Goal: Ask a question

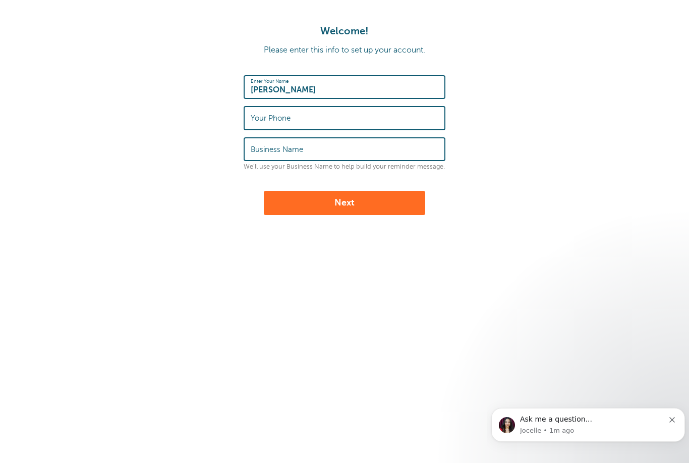
click at [395, 120] on input "Your Phone" at bounding box center [345, 118] width 188 height 22
type input "9293278935"
click at [357, 152] on input "Business Name" at bounding box center [345, 149] width 188 height 22
type input "Floral Art"
click at [398, 203] on button "Next" at bounding box center [344, 203] width 161 height 24
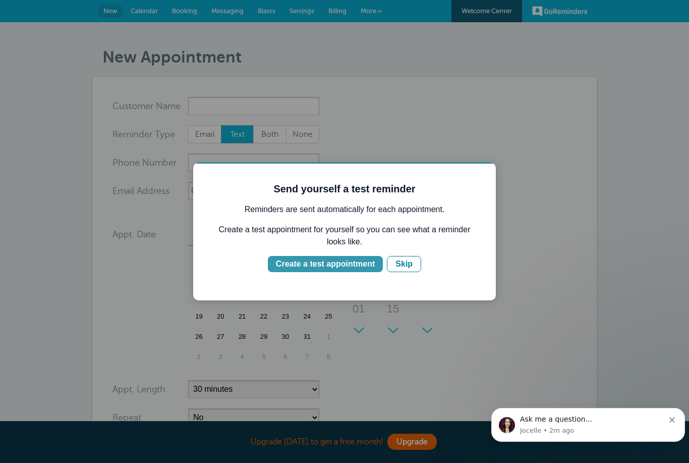
click at [347, 265] on div "Create a test appointment" at bounding box center [325, 264] width 99 height 12
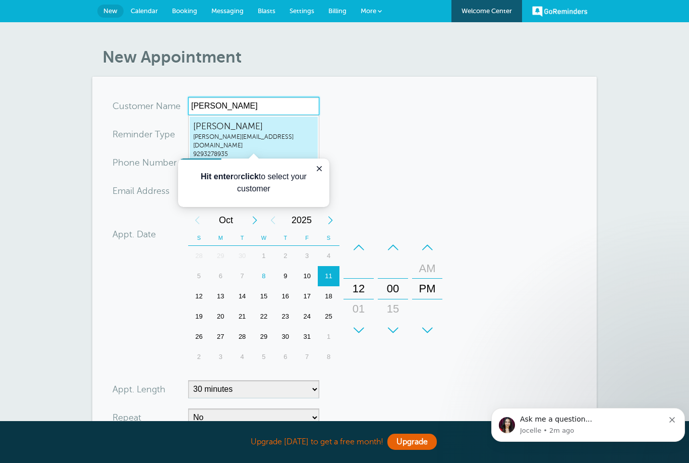
click at [296, 137] on span "natali-karmen@yandex.ru" at bounding box center [253, 141] width 121 height 17
type input "Natalianatali-karmen@yandex.ru9293278935"
type input "Natalia"
type input "9293278935"
type input "natali-karmen@yandex.ru"
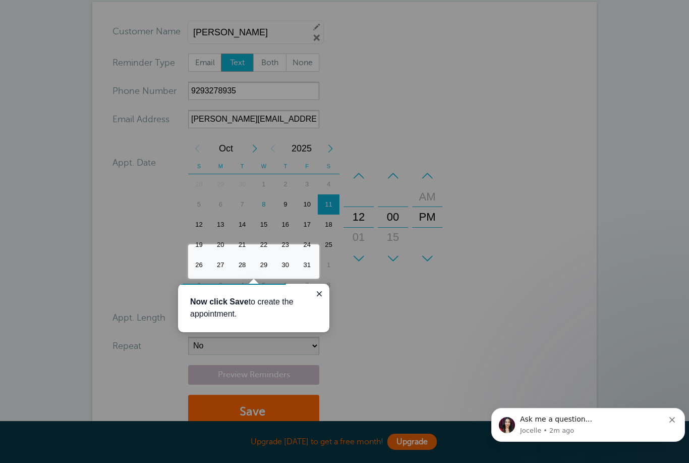
scroll to position [224, 0]
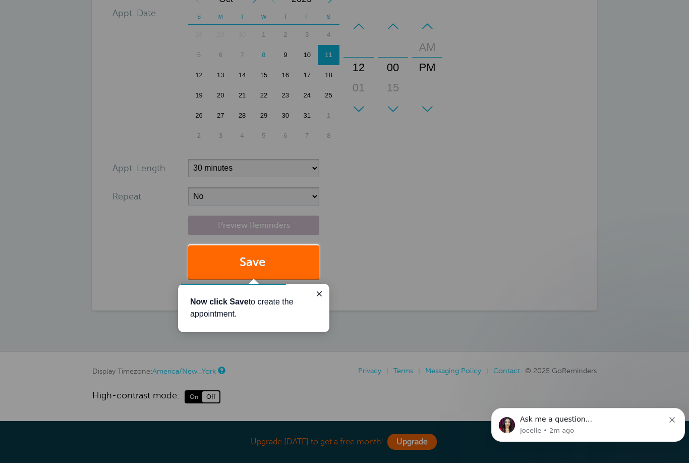
click at [435, 156] on div at bounding box center [504, 139] width 370 height 279
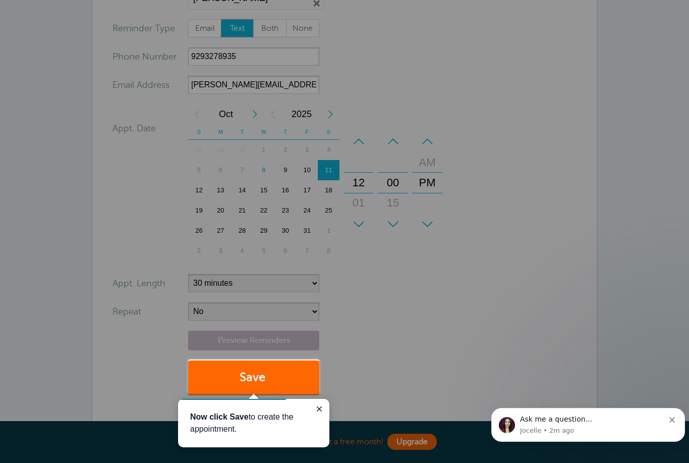
scroll to position [110, 0]
click at [246, 183] on div at bounding box center [159, 179] width 319 height 359
click at [273, 369] on button "Save" at bounding box center [253, 377] width 131 height 35
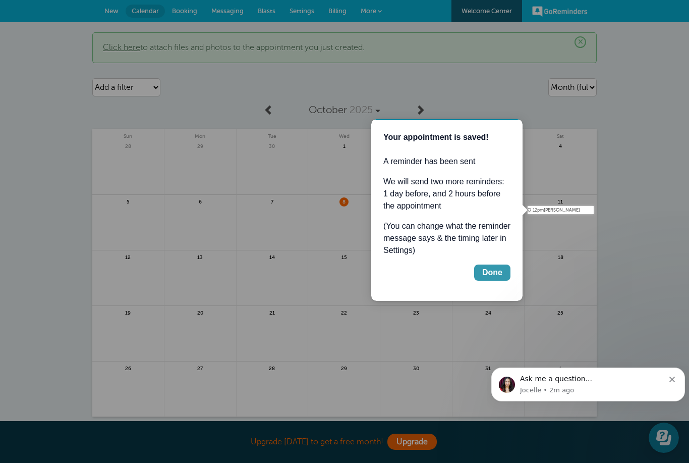
click at [498, 271] on div "Done" at bounding box center [492, 272] width 20 height 12
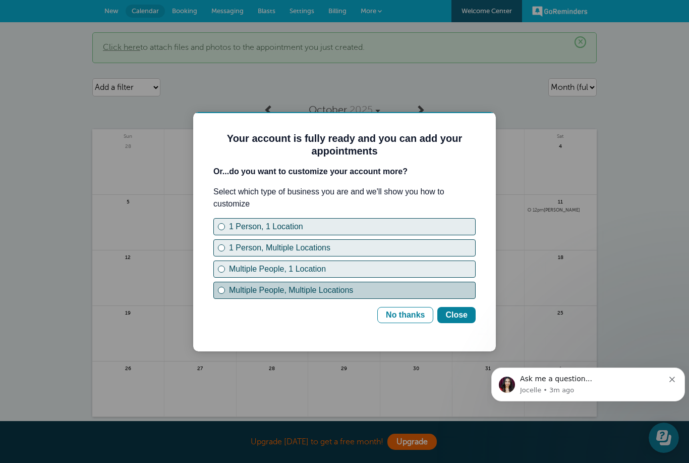
click at [237, 291] on div "Multiple People, Multiple Locations" at bounding box center [352, 290] width 246 height 12
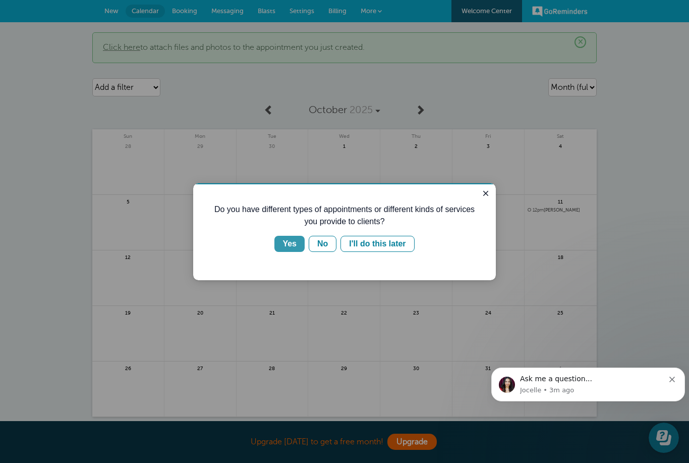
click at [291, 240] on div "Yes" at bounding box center [290, 244] width 14 height 12
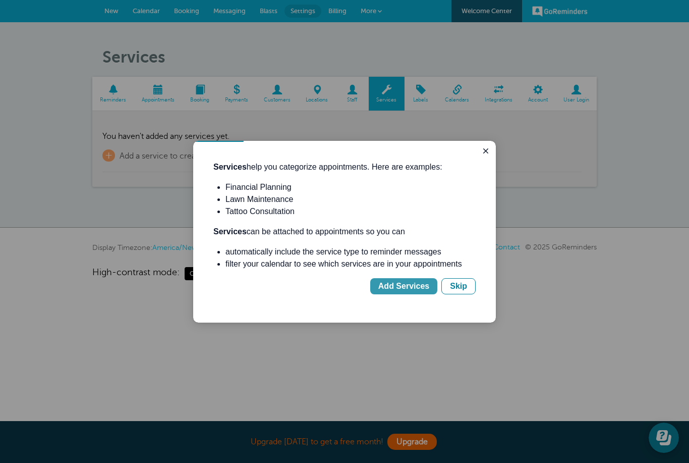
click at [416, 290] on div "Add Services" at bounding box center [403, 286] width 51 height 12
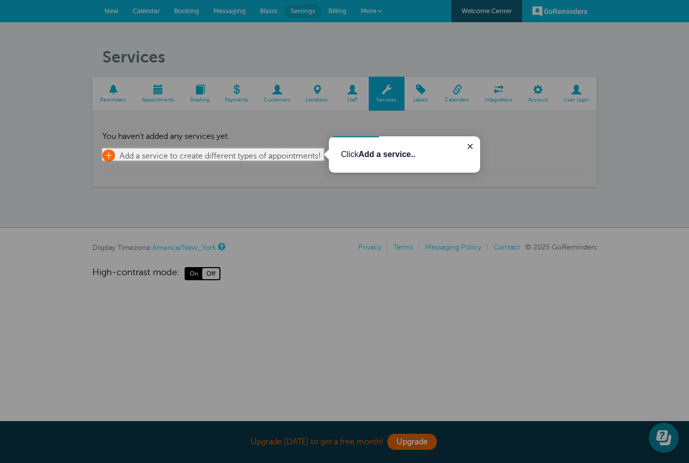
click at [112, 152] on span "+" at bounding box center [108, 155] width 13 height 12
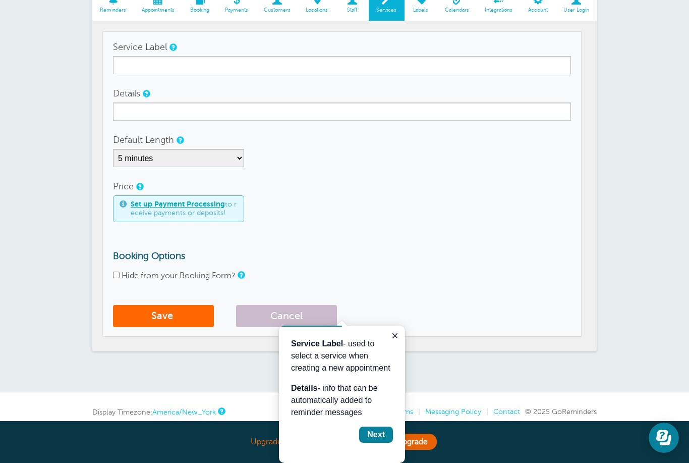
scroll to position [98, 0]
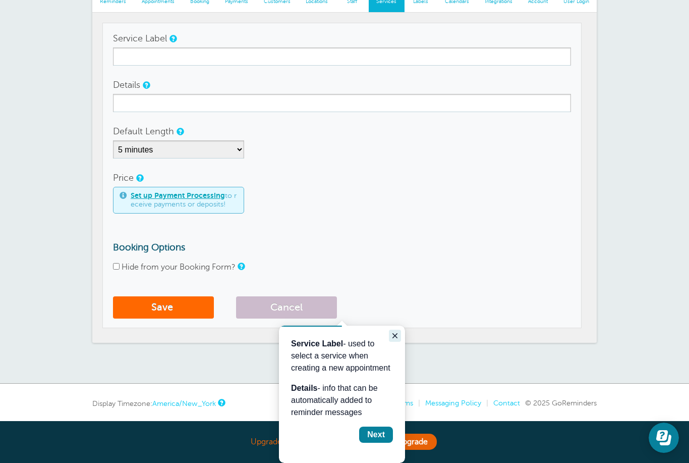
click at [393, 338] on icon "Close guide" at bounding box center [395, 336] width 8 height 8
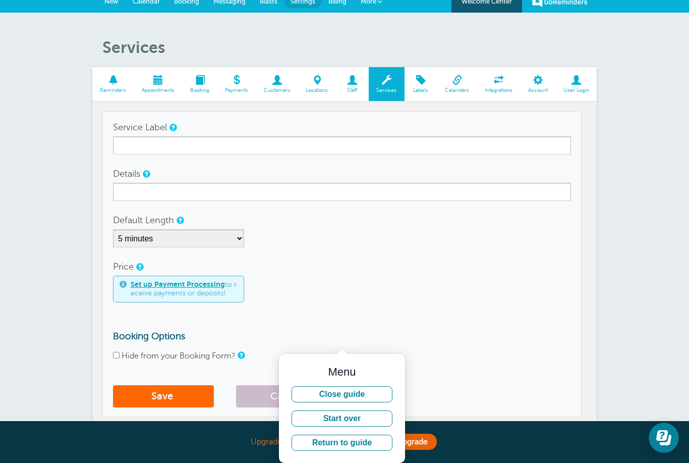
scroll to position [10, 0]
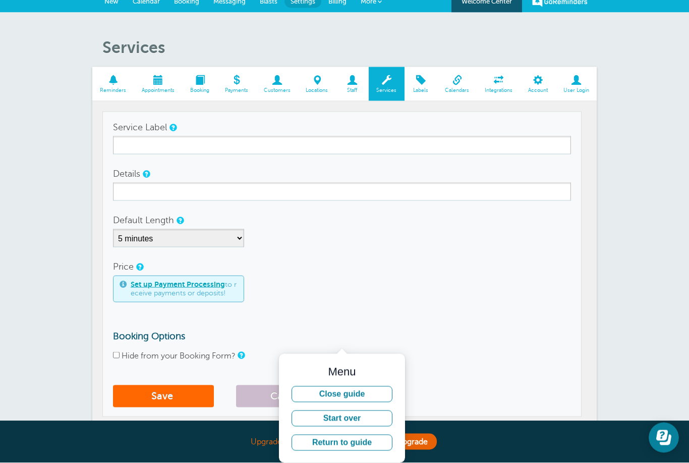
click at [273, 85] on span at bounding box center [277, 80] width 42 height 10
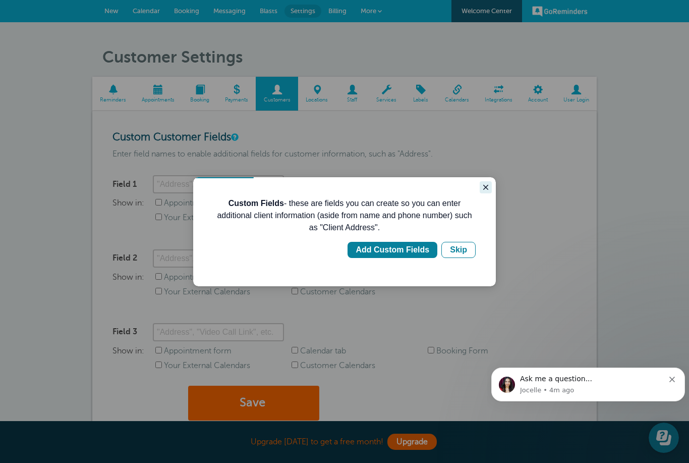
click at [486, 187] on icon "Close guide" at bounding box center [485, 187] width 5 height 5
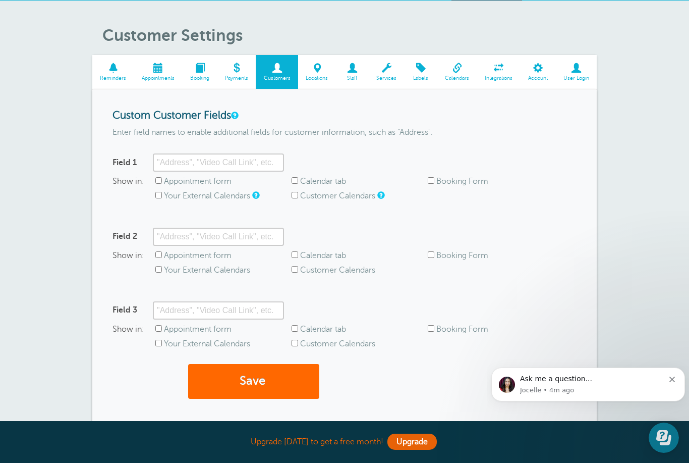
scroll to position [22, 0]
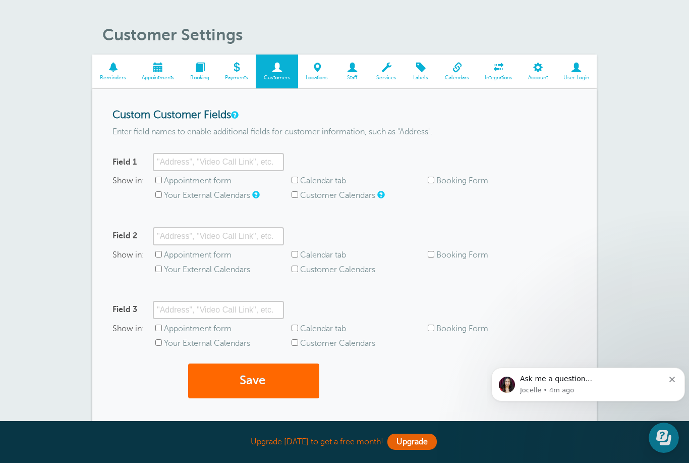
click at [456, 75] on span "Calendars" at bounding box center [458, 78] width 30 height 6
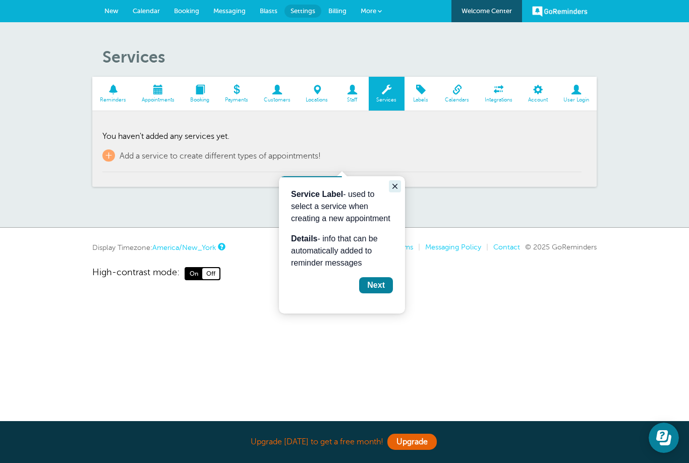
click at [394, 184] on icon "Close guide" at bounding box center [395, 186] width 5 height 5
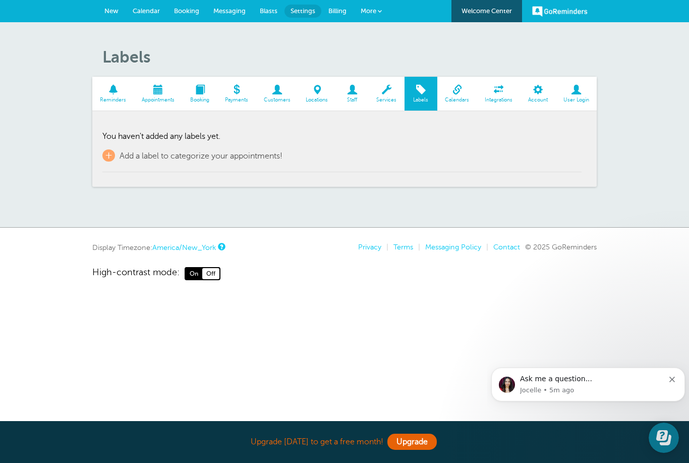
click at [199, 99] on span "Booking" at bounding box center [200, 100] width 25 height 6
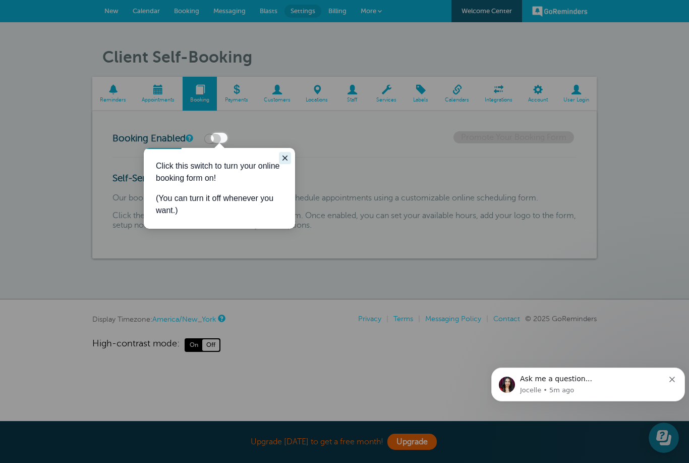
click at [283, 155] on icon "Close guide" at bounding box center [285, 158] width 8 height 8
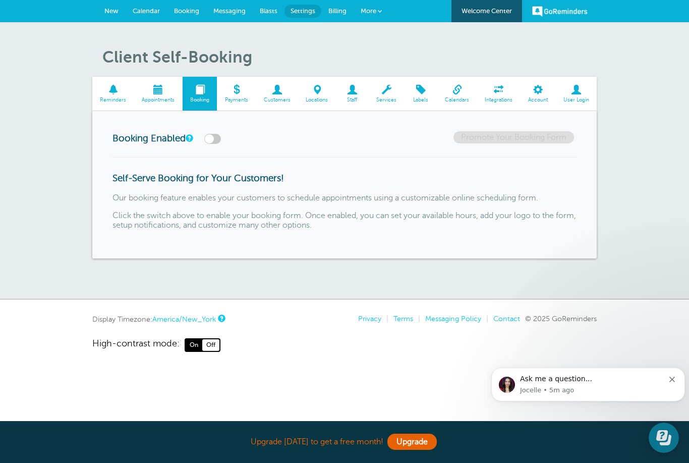
click at [116, 97] on span "Reminders" at bounding box center [113, 100] width 32 height 6
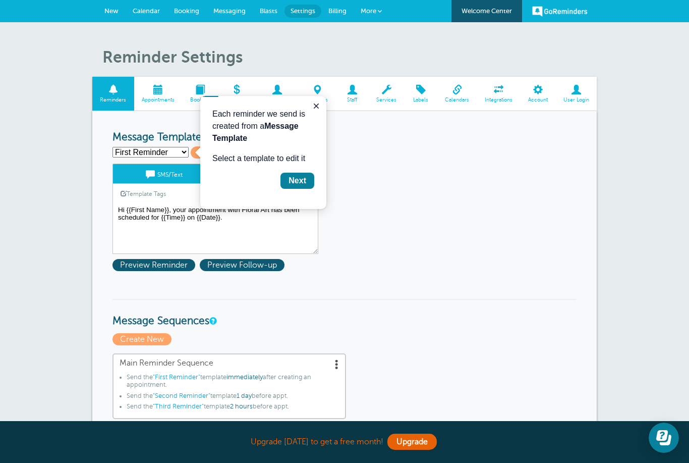
click at [169, 207] on textarea "Hi {{First Name}}, your appointment with Floral Art has been scheduled for {{Ti…" at bounding box center [216, 228] width 206 height 50
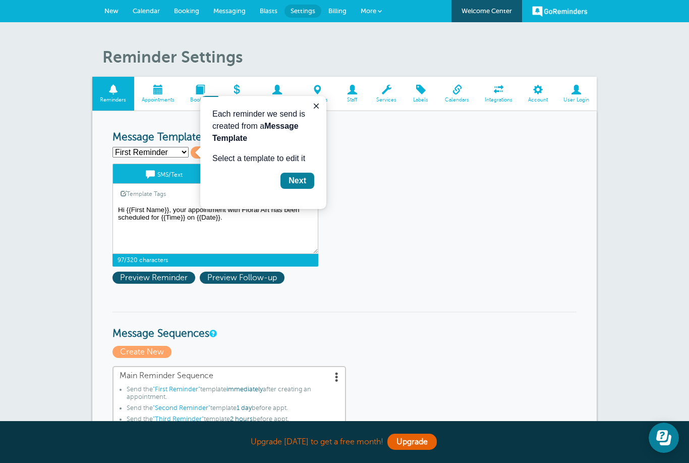
click at [279, 230] on textarea "Hi {{First Name}}, your appointment with Floral Art has been scheduled for {{Ti…" at bounding box center [216, 228] width 206 height 50
click at [316, 110] on icon "Close guide" at bounding box center [316, 106] width 8 height 8
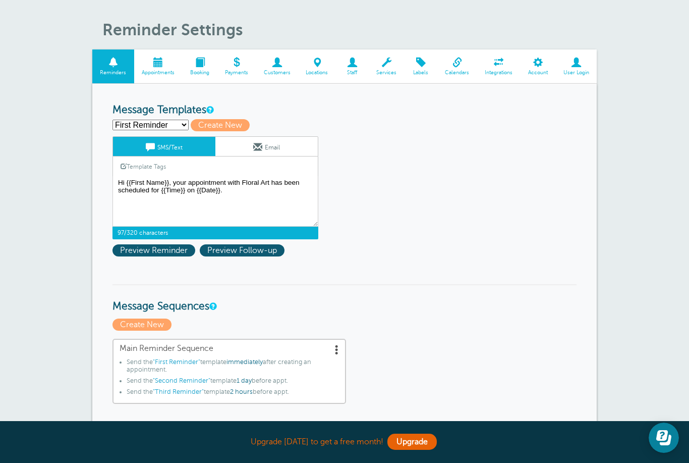
scroll to position [33, 0]
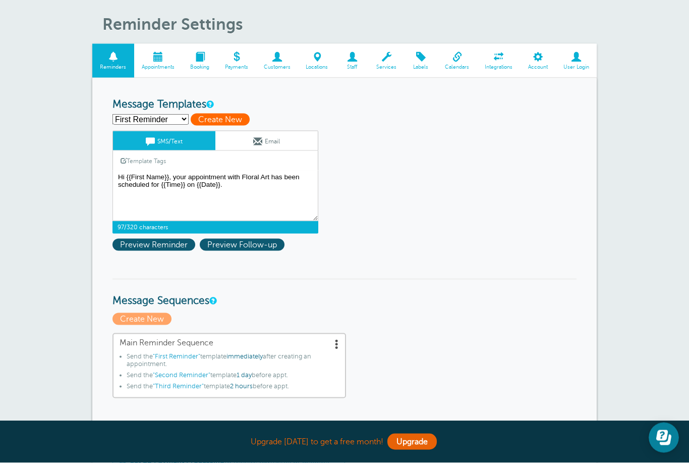
click at [238, 122] on span "Create New" at bounding box center [220, 120] width 59 height 12
select select
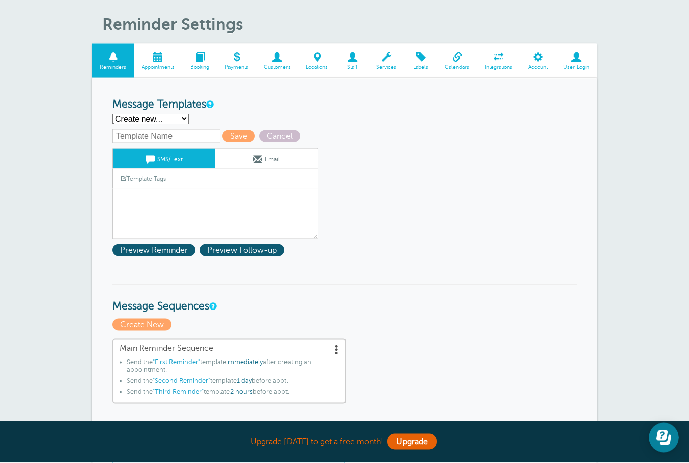
scroll to position [33, 0]
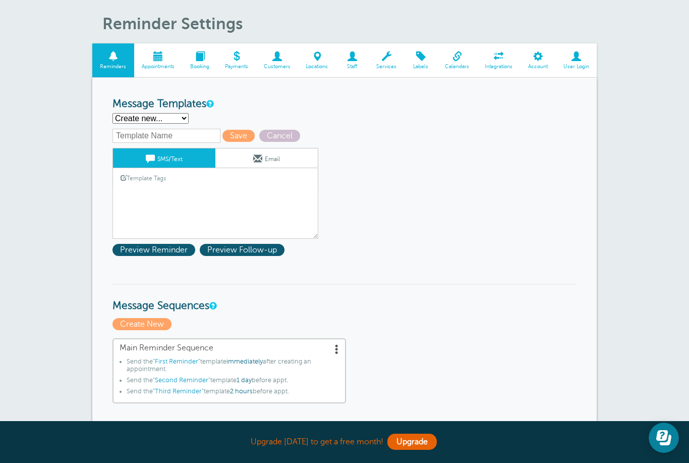
click at [172, 185] on link "Template Tags" at bounding box center [143, 178] width 61 height 20
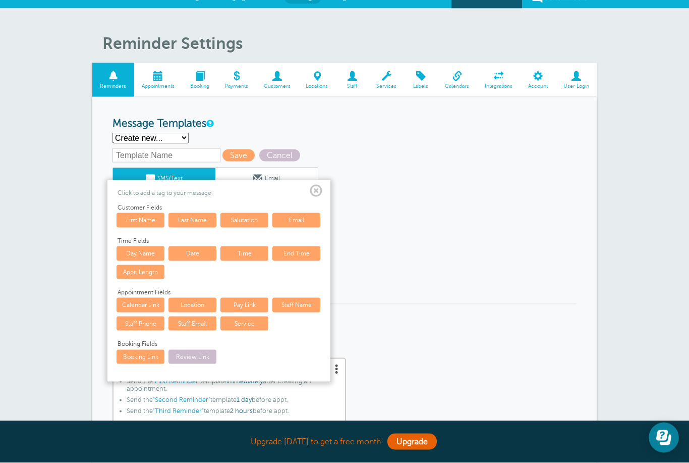
scroll to position [14, 0]
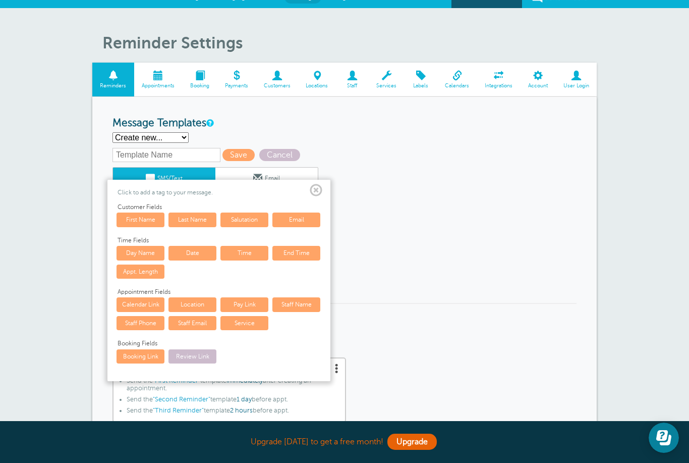
click at [149, 217] on link "First Name" at bounding box center [141, 219] width 48 height 14
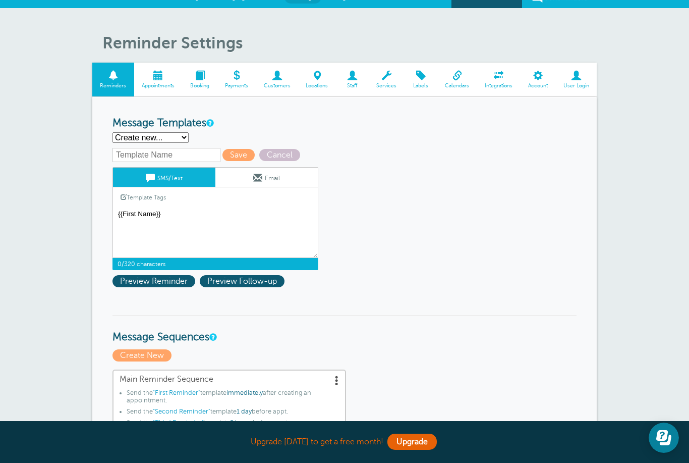
scroll to position [14, 0]
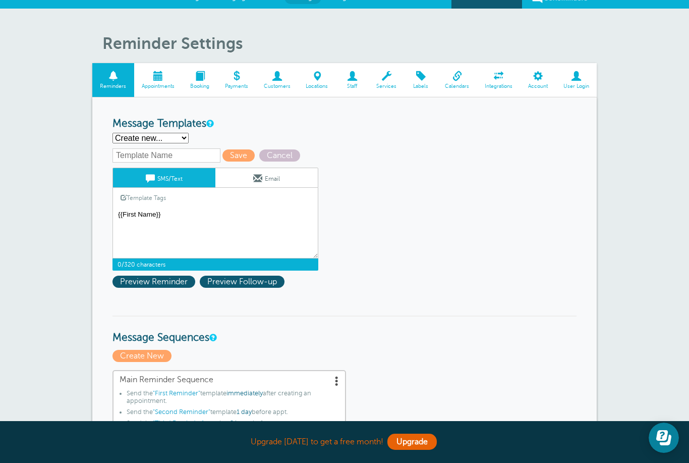
click at [117, 215] on textarea "Hi {{First Name}}, your appointment with Floral Art has been scheduled for {{Ti…" at bounding box center [216, 233] width 206 height 50
click at [246, 222] on textarea "Hi {{First Name}}, your appointment with Floral Art has been scheduled for {{Ti…" at bounding box center [216, 233] width 206 height 50
type textarea "Happy Birthday {{First Name}}!!"
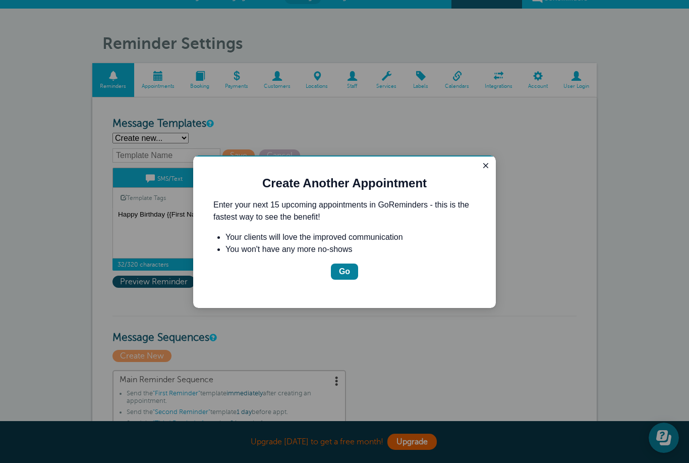
scroll to position [14, 0]
click at [489, 166] on icon "Close guide" at bounding box center [486, 165] width 8 height 8
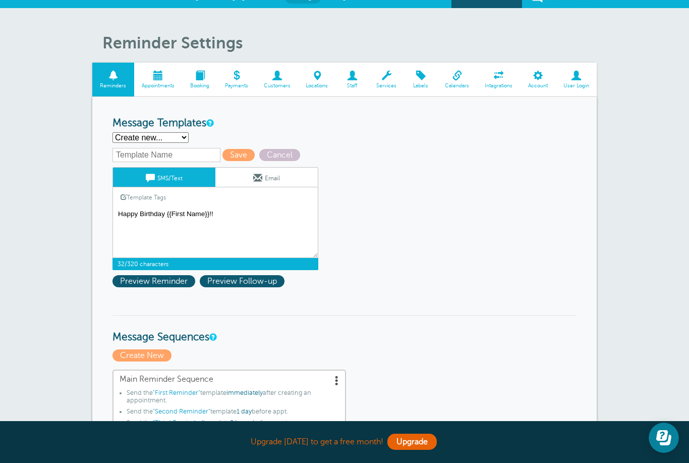
scroll to position [14, 0]
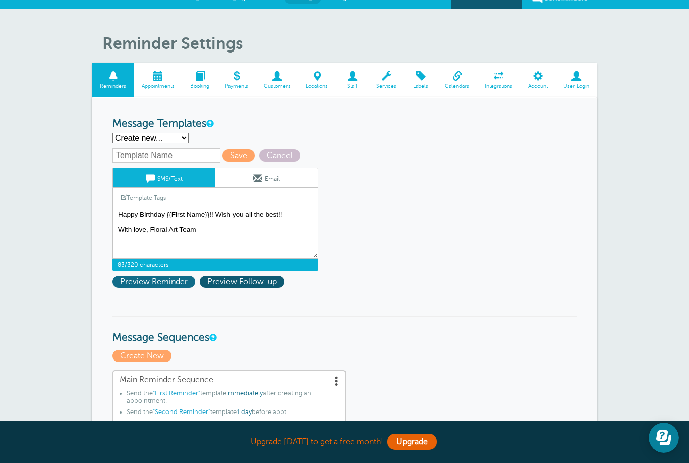
type textarea "Happy Birthday {{First Name}}!! Wish you all the best!! With love, Floral Art T…"
click at [167, 288] on span "Preview Reminder" at bounding box center [154, 282] width 83 height 12
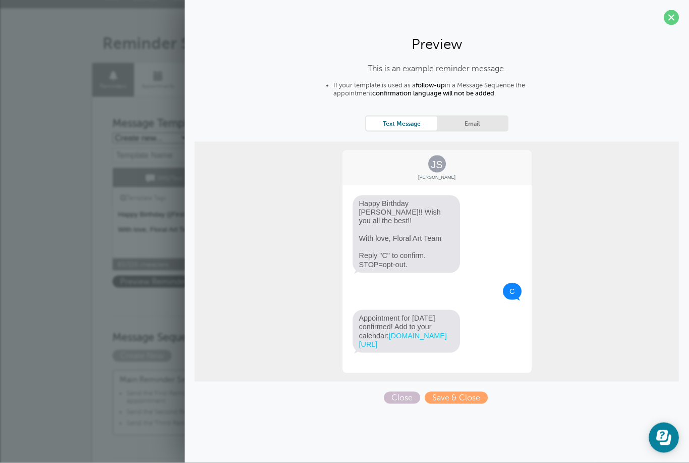
scroll to position [14, 0]
click at [673, 19] on span at bounding box center [671, 17] width 15 height 15
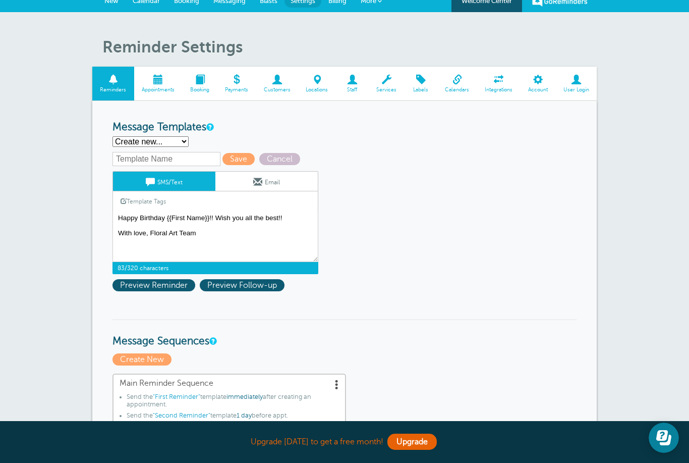
scroll to position [0, 0]
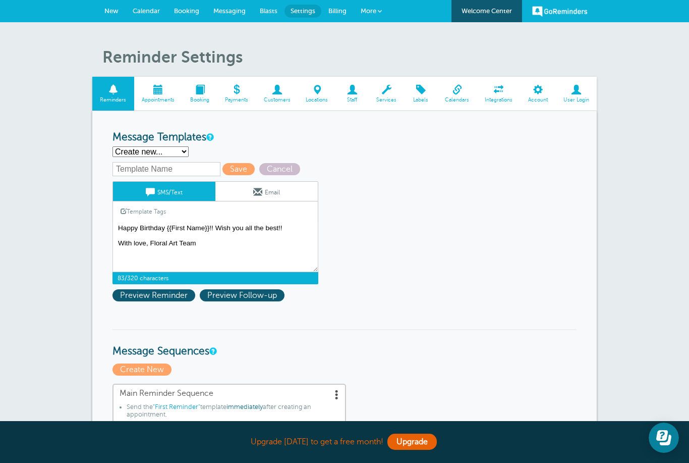
click at [161, 168] on input "text" at bounding box center [167, 169] width 108 height 14
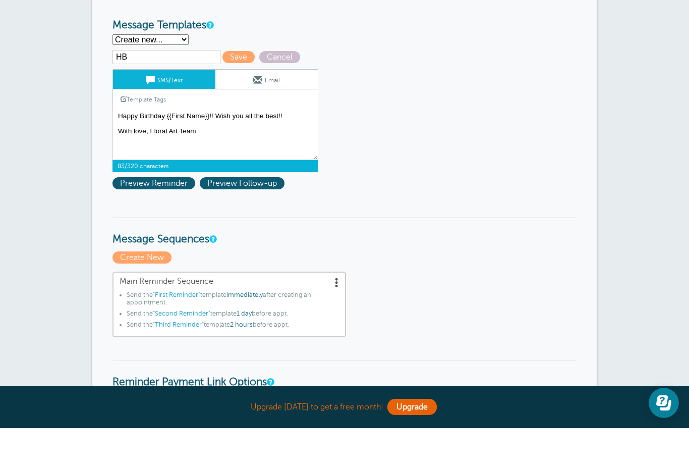
scroll to position [79, 0]
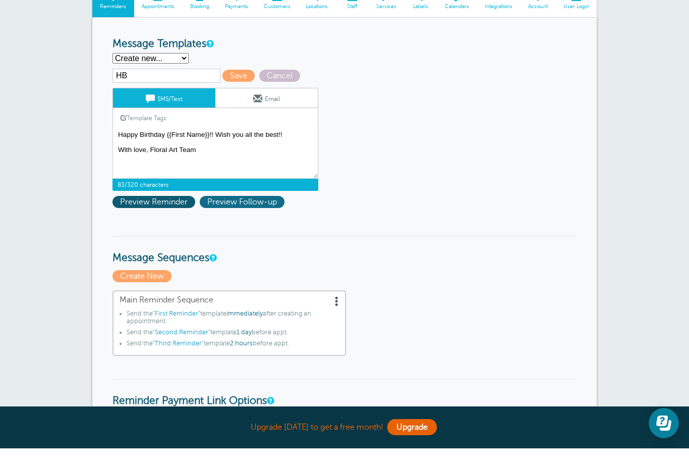
type input "HB"
click at [227, 210] on span "Preview Follow-up" at bounding box center [242, 216] width 85 height 12
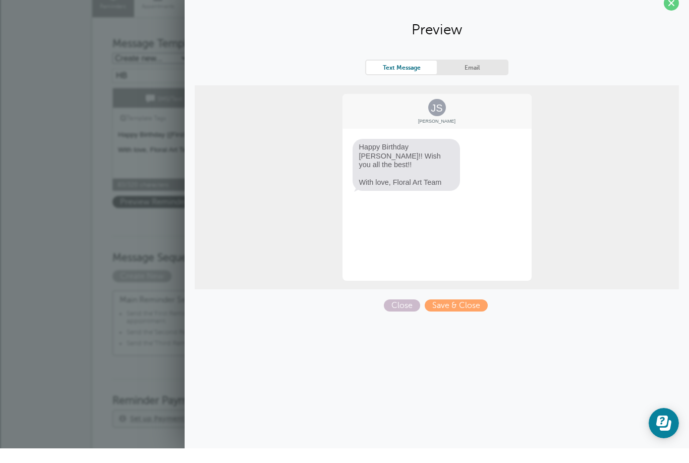
scroll to position [94, 0]
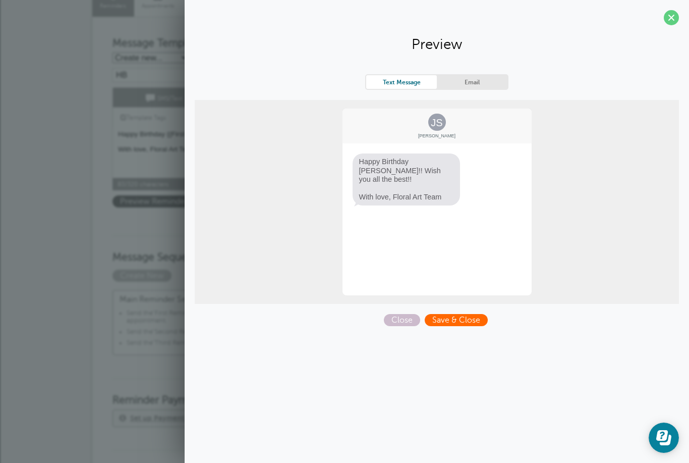
click at [474, 324] on span "Save & Close" at bounding box center [456, 320] width 63 height 12
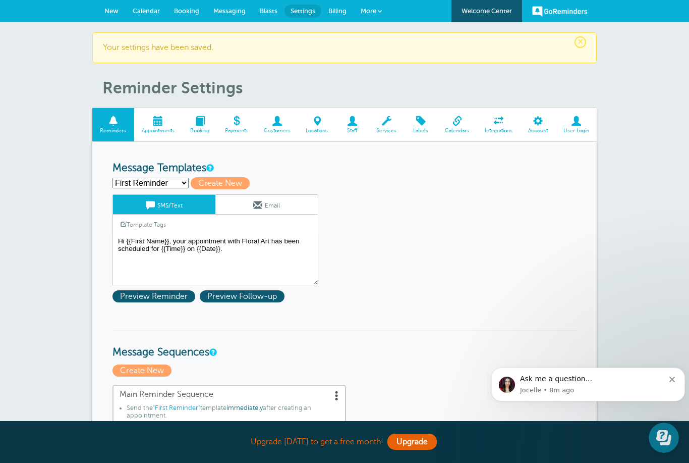
click at [154, 121] on span at bounding box center [158, 121] width 48 height 10
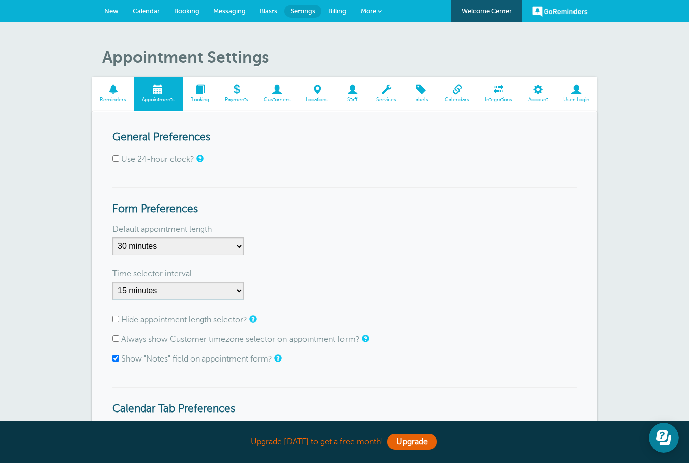
click at [192, 91] on span at bounding box center [200, 90] width 35 height 10
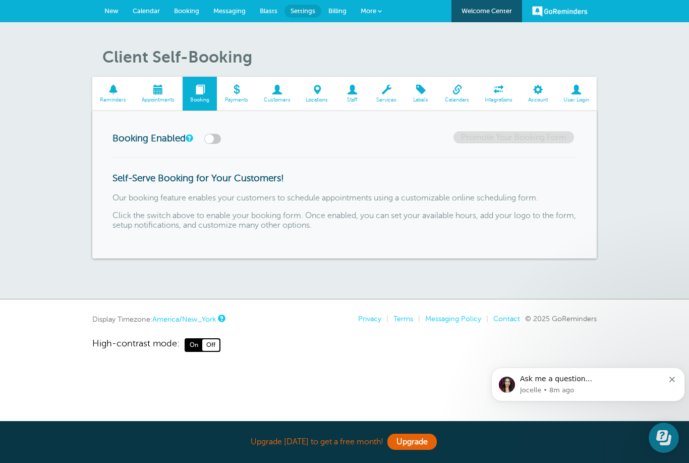
click at [273, 93] on span at bounding box center [277, 90] width 42 height 10
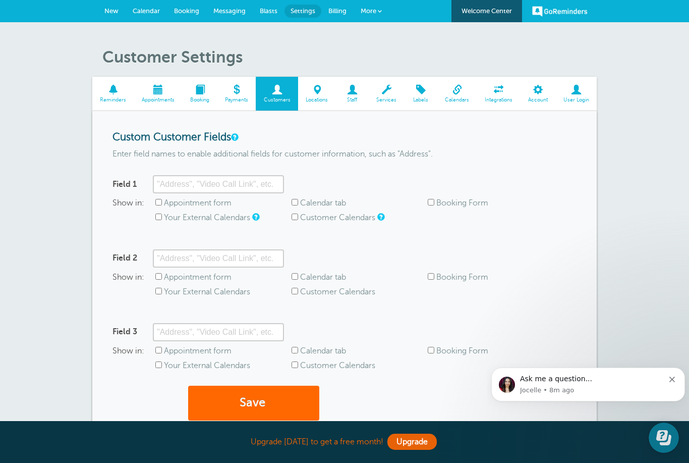
click at [349, 92] on span at bounding box center [352, 90] width 33 height 10
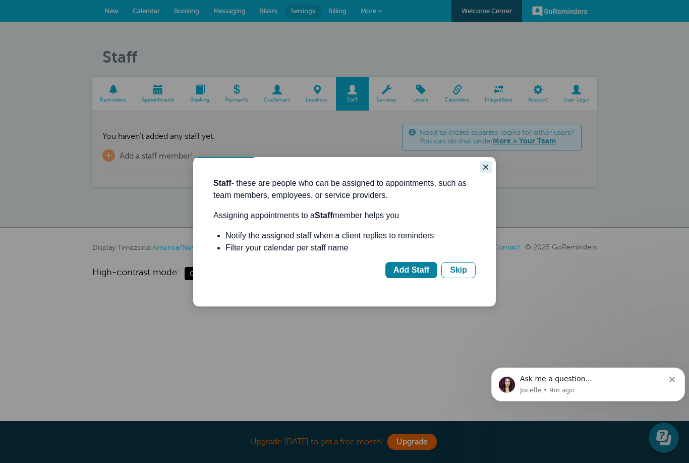
click at [480, 165] on button "Close guide" at bounding box center [486, 167] width 12 height 12
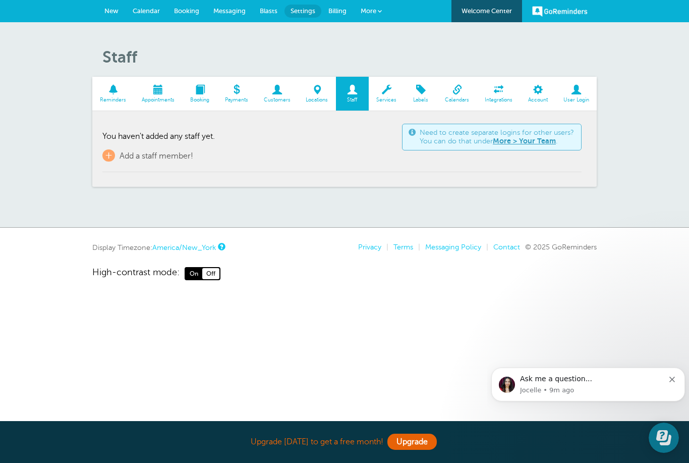
click at [420, 91] on span at bounding box center [421, 90] width 33 height 10
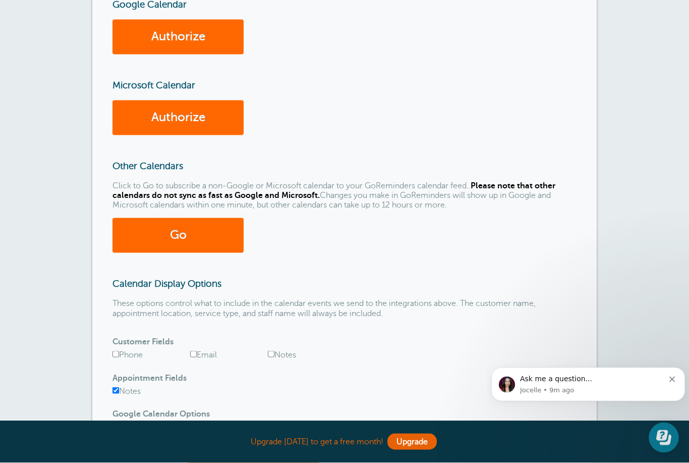
scroll to position [191, 0]
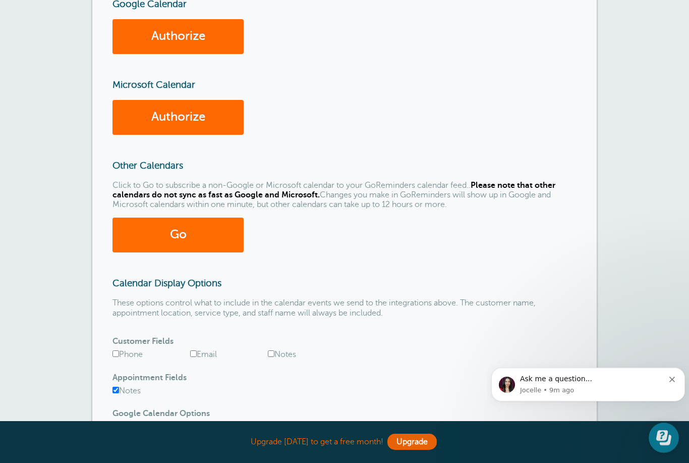
click at [212, 243] on link "Go" at bounding box center [178, 234] width 131 height 35
click at [222, 228] on link "Go" at bounding box center [178, 234] width 131 height 35
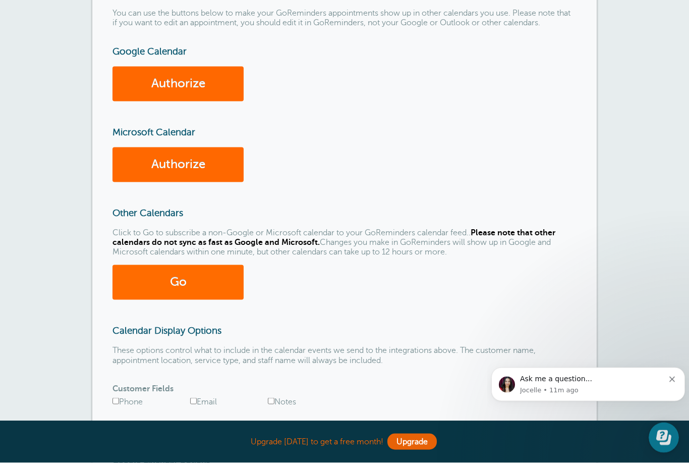
scroll to position [144, 0]
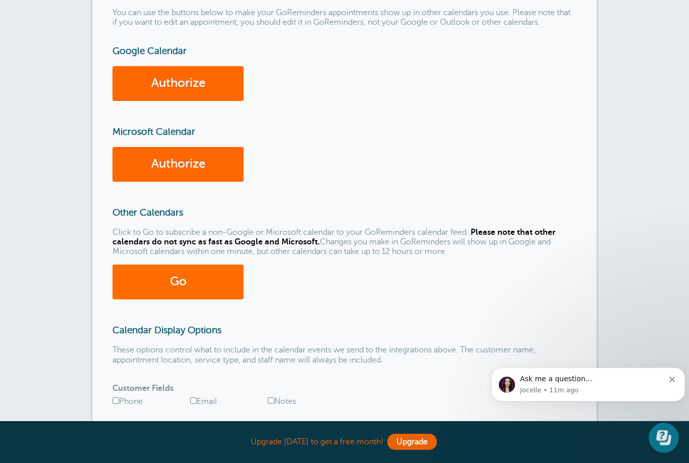
click at [218, 280] on link "Go" at bounding box center [178, 281] width 131 height 35
click at [224, 272] on link "Go" at bounding box center [178, 281] width 131 height 35
click at [190, 273] on link "Go" at bounding box center [178, 281] width 131 height 35
click at [213, 274] on link "Go" at bounding box center [178, 281] width 131 height 35
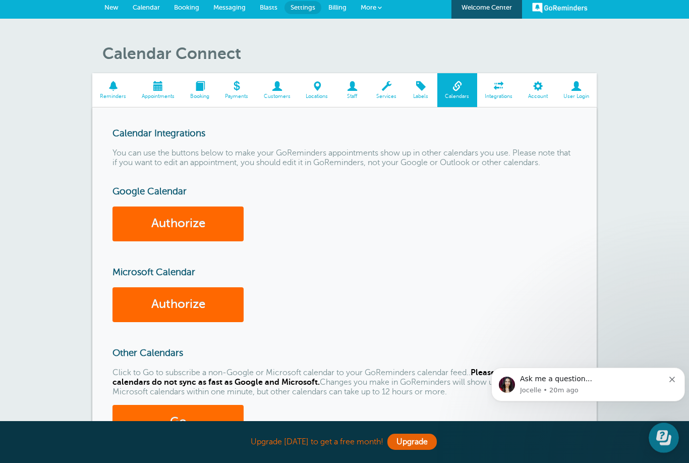
scroll to position [4, 0]
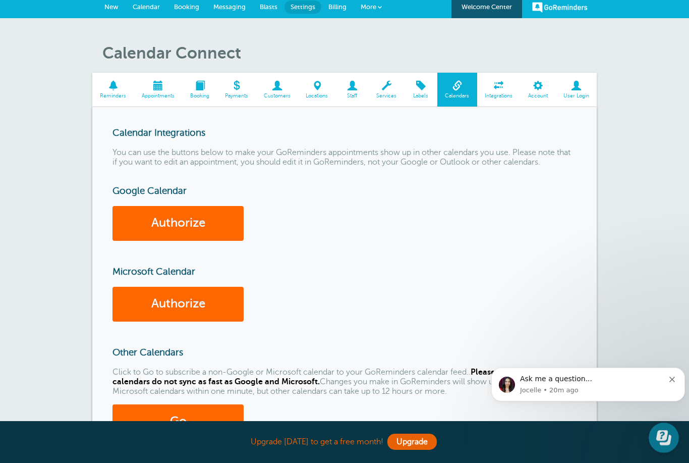
click at [503, 89] on span at bounding box center [498, 86] width 43 height 10
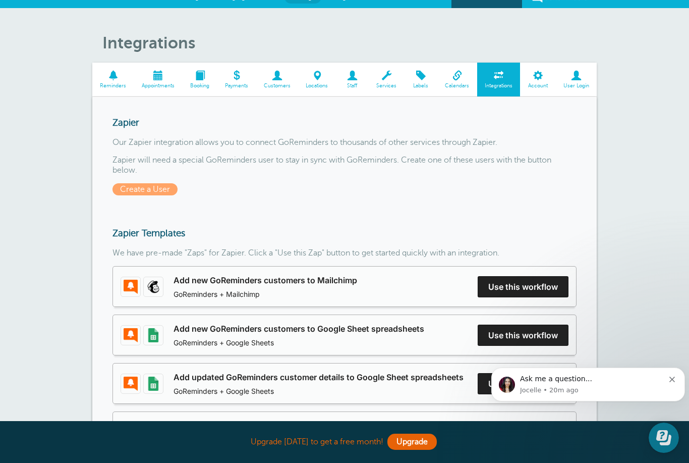
scroll to position [16, 0]
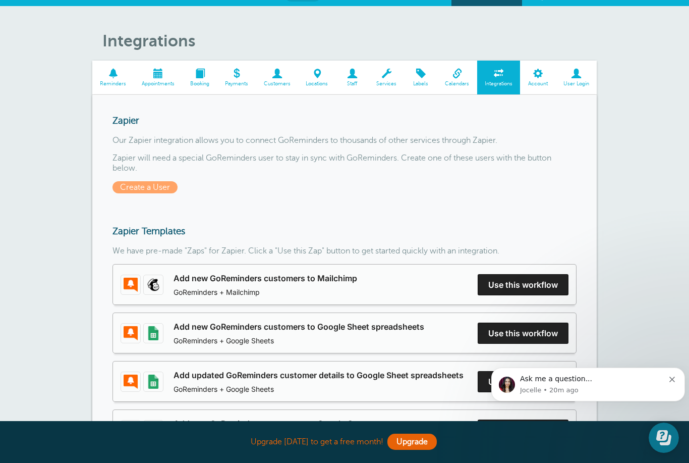
click at [545, 73] on span at bounding box center [537, 74] width 35 height 10
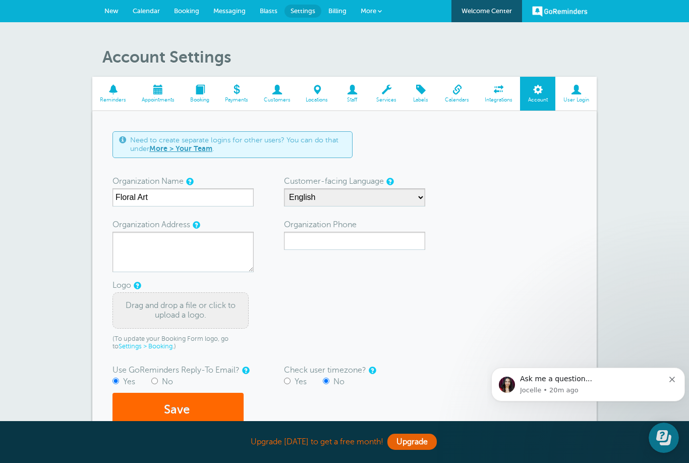
click at [110, 90] on span at bounding box center [113, 90] width 42 height 10
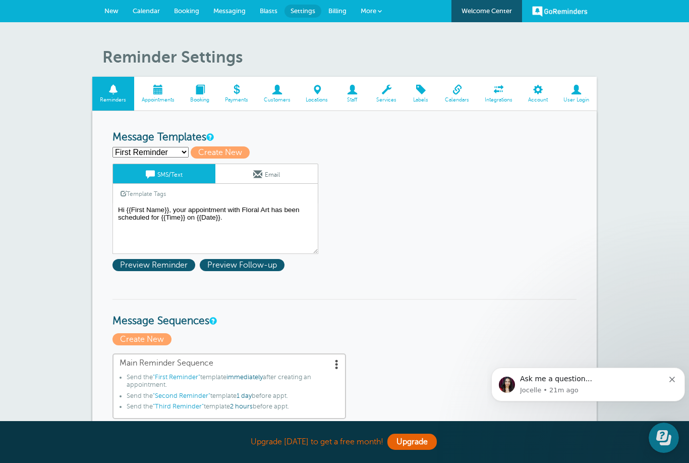
click at [157, 91] on span at bounding box center [158, 90] width 48 height 10
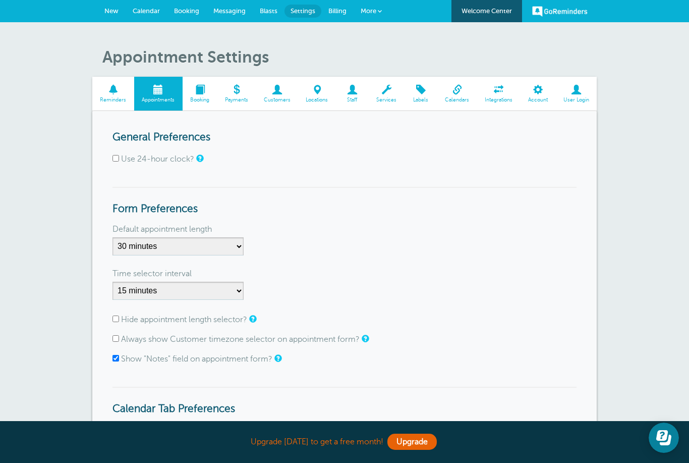
click at [277, 91] on span at bounding box center [277, 90] width 42 height 10
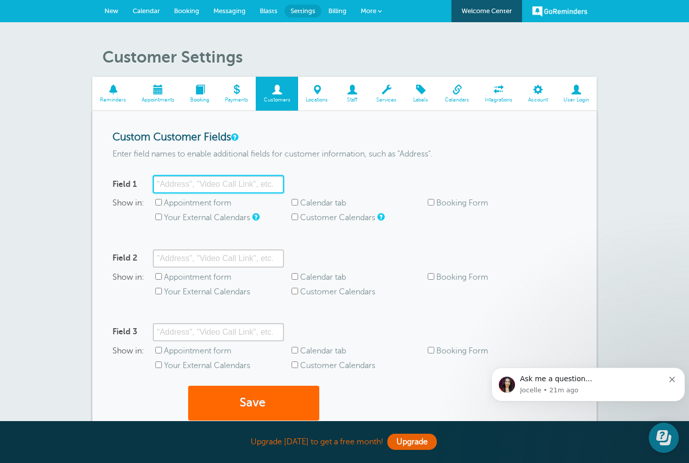
click at [249, 186] on input "Field 1" at bounding box center [218, 184] width 131 height 18
type input "Birthday"
click at [296, 202] on input "Calendar tab" at bounding box center [295, 202] width 7 height 7
checkbox input "true"
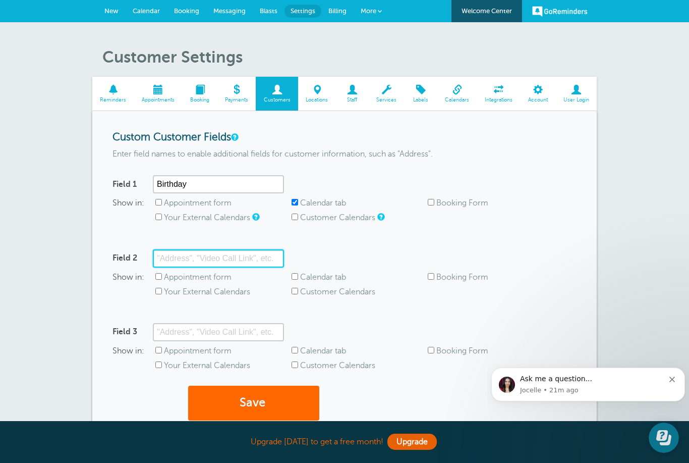
click at [234, 258] on input "Field 2" at bounding box center [218, 258] width 131 height 18
type input "Anniversary"
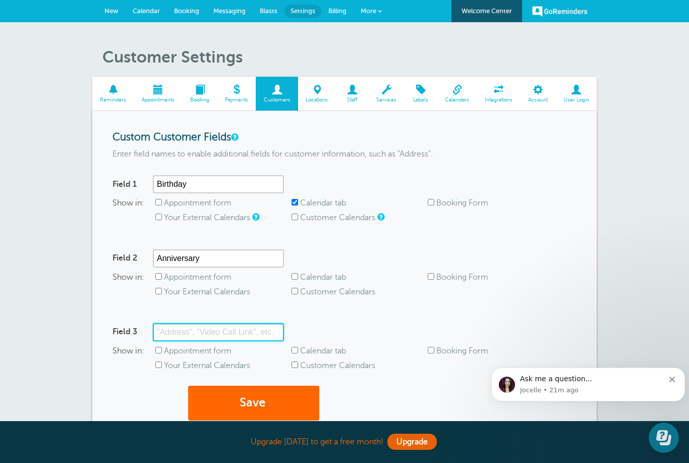
click at [261, 325] on input "Field 3" at bounding box center [218, 332] width 131 height 18
click at [298, 273] on input "Calendar tab" at bounding box center [295, 276] width 7 height 7
checkbox input "true"
click at [253, 323] on input "Field 3" at bounding box center [218, 332] width 131 height 18
type input "Meeting"
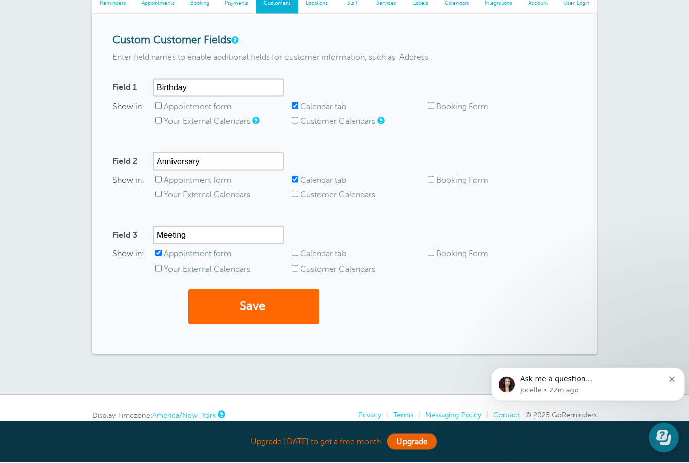
scroll to position [179, 0]
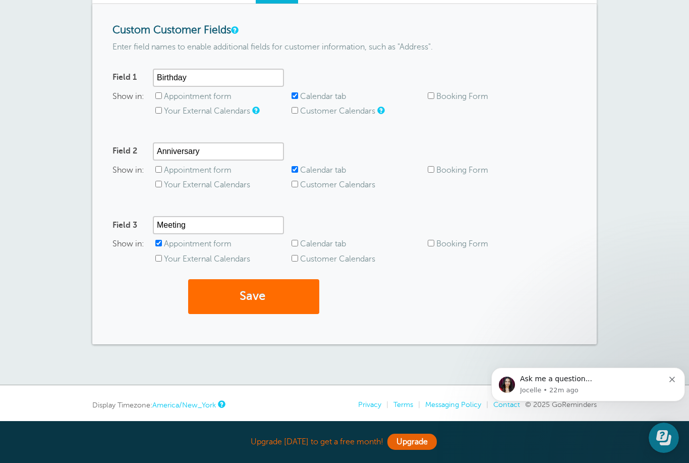
click at [285, 304] on button "Save" at bounding box center [253, 296] width 131 height 35
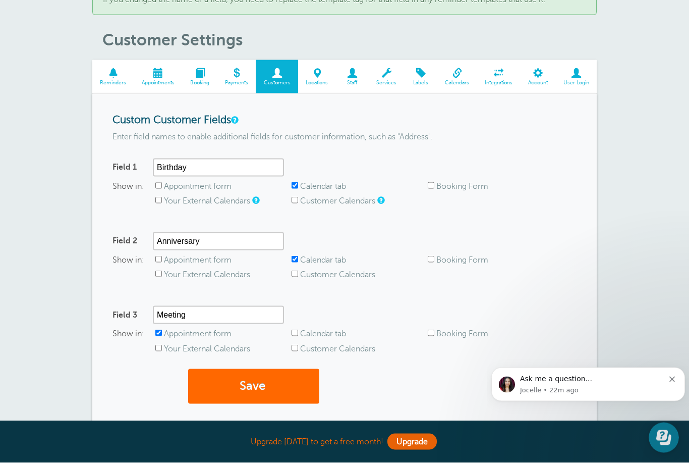
scroll to position [89, 0]
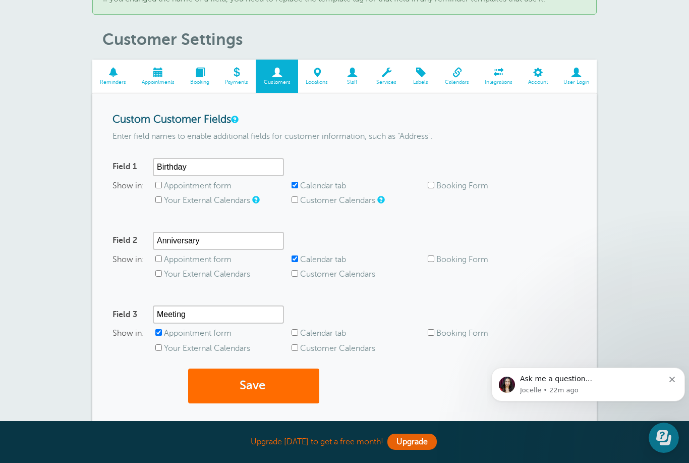
click at [273, 385] on button "Save" at bounding box center [253, 385] width 131 height 35
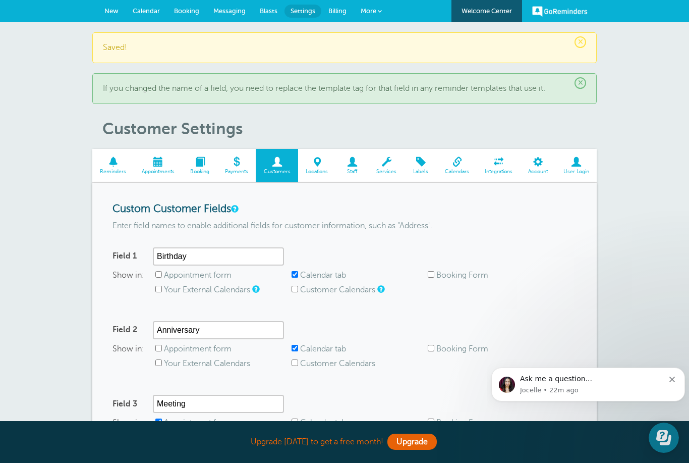
click at [314, 161] on span at bounding box center [317, 162] width 38 height 10
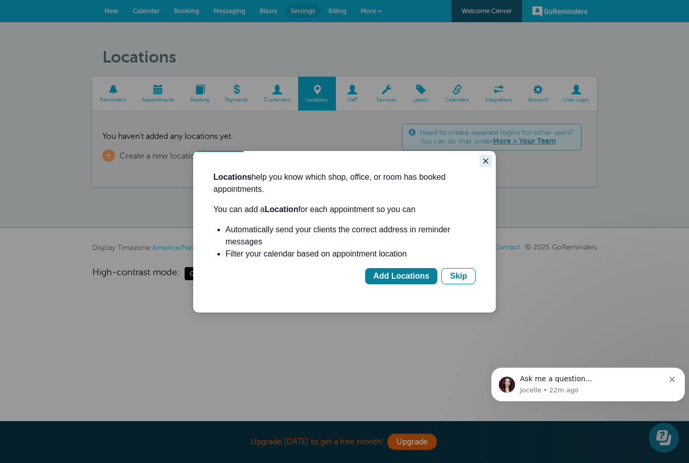
click at [484, 159] on icon "Close guide" at bounding box center [485, 160] width 5 height 5
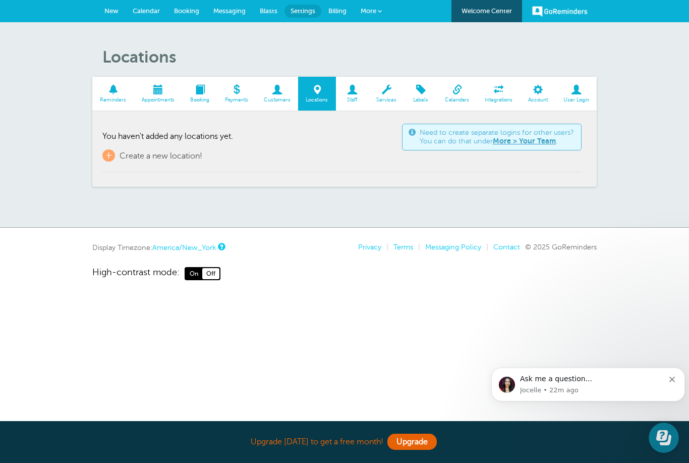
click at [308, 97] on span "Locations" at bounding box center [317, 100] width 28 height 6
click at [343, 97] on span "Staff" at bounding box center [352, 100] width 23 height 6
click at [278, 94] on span at bounding box center [277, 90] width 42 height 10
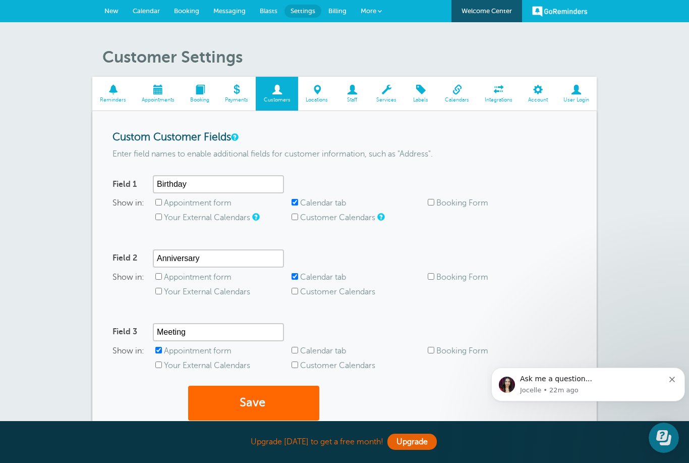
click at [237, 91] on span at bounding box center [236, 90] width 39 height 10
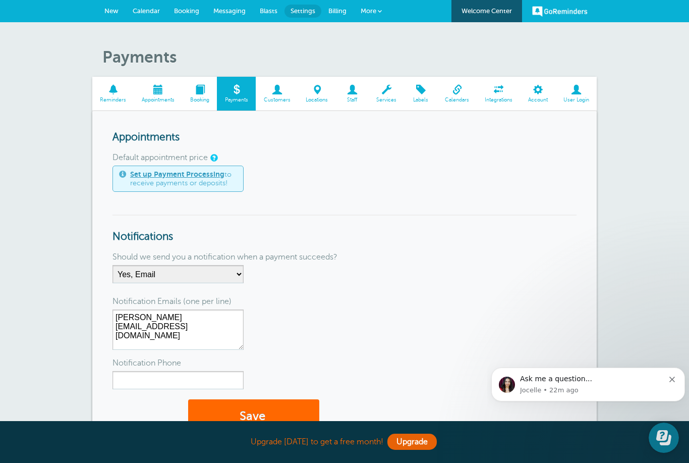
click at [278, 88] on span at bounding box center [277, 90] width 42 height 10
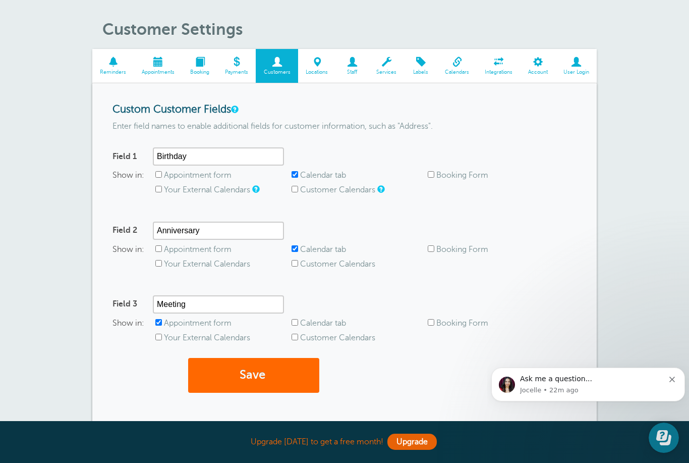
scroll to position [36, 0]
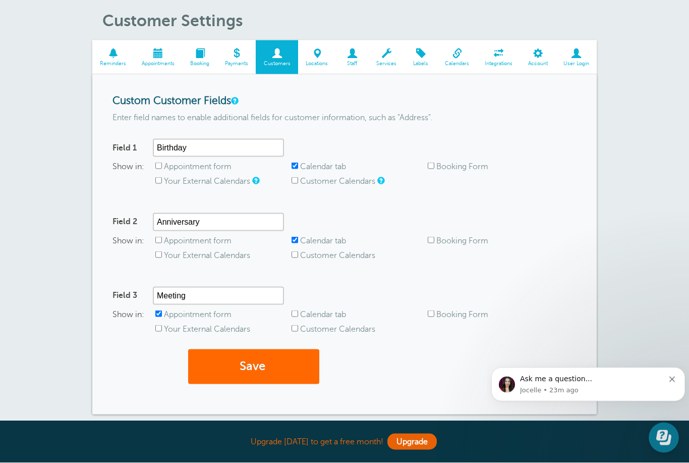
click at [200, 162] on label "Appointment form" at bounding box center [198, 166] width 68 height 9
click at [162, 162] on input "Appointment form" at bounding box center [158, 165] width 7 height 7
checkbox input "true"
click at [158, 237] on input "Appointment form" at bounding box center [158, 240] width 7 height 7
checkbox input "true"
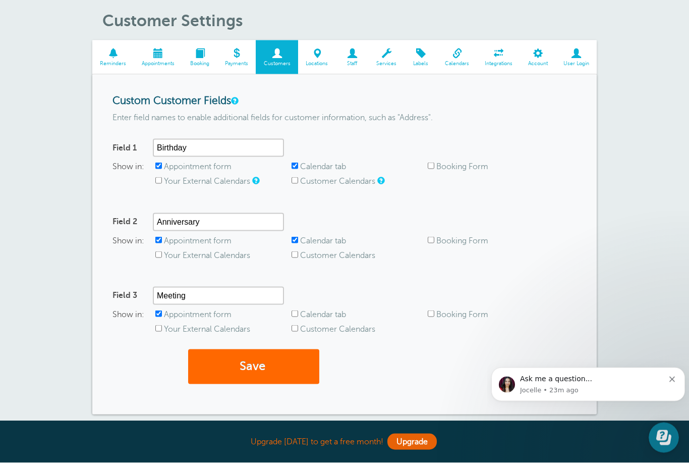
click at [292, 162] on input "Calendar tab" at bounding box center [295, 165] width 7 height 7
checkbox input "false"
click at [298, 239] on input "Calendar tab" at bounding box center [295, 240] width 7 height 7
checkbox input "false"
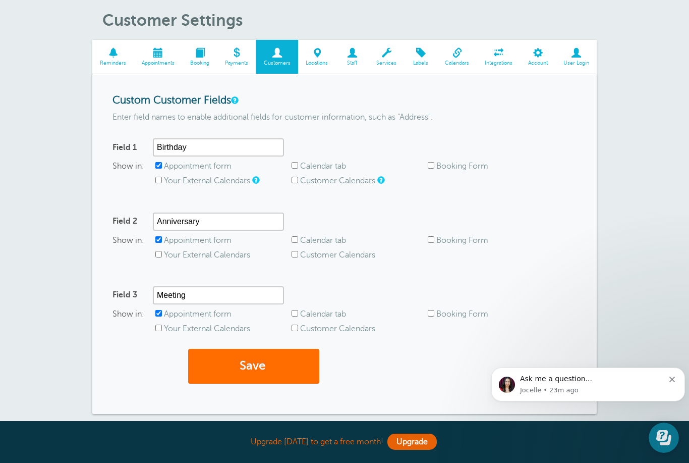
click at [253, 367] on button "Save" at bounding box center [253, 366] width 131 height 35
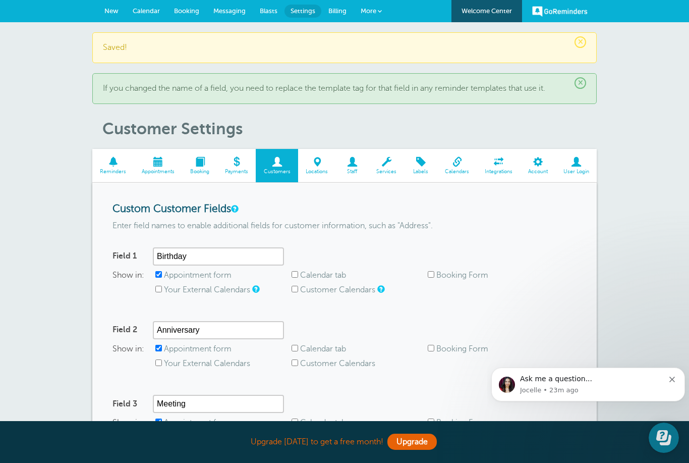
click at [297, 271] on input "Calendar tab" at bounding box center [295, 274] width 7 height 7
checkbox input "true"
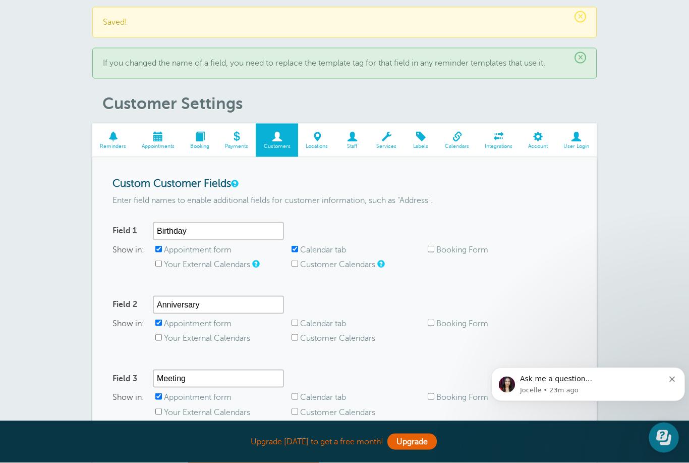
scroll to position [26, 0]
click at [303, 318] on label "Calendar tab" at bounding box center [323, 322] width 46 height 9
click at [298, 318] on input "Calendar tab" at bounding box center [295, 321] width 7 height 7
checkbox input "true"
click at [159, 319] on input "Appointment form" at bounding box center [158, 321] width 7 height 7
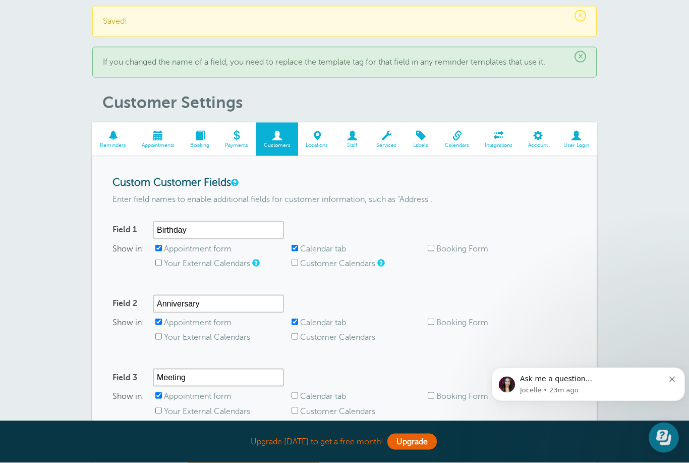
checkbox input "false"
click at [159, 245] on input "Appointment form" at bounding box center [158, 248] width 7 height 7
checkbox input "false"
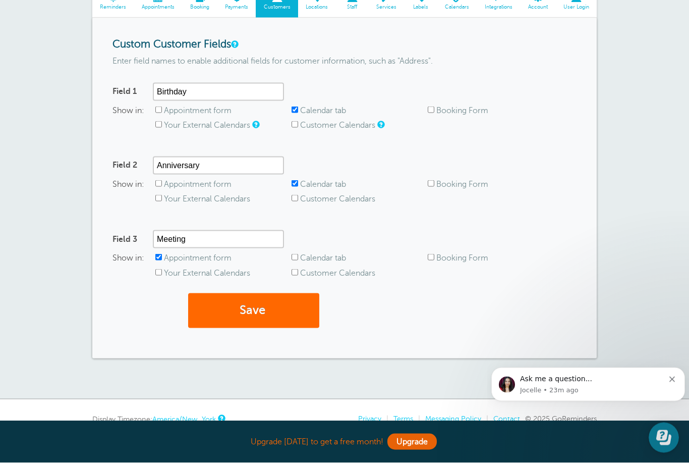
scroll to position [179, 0]
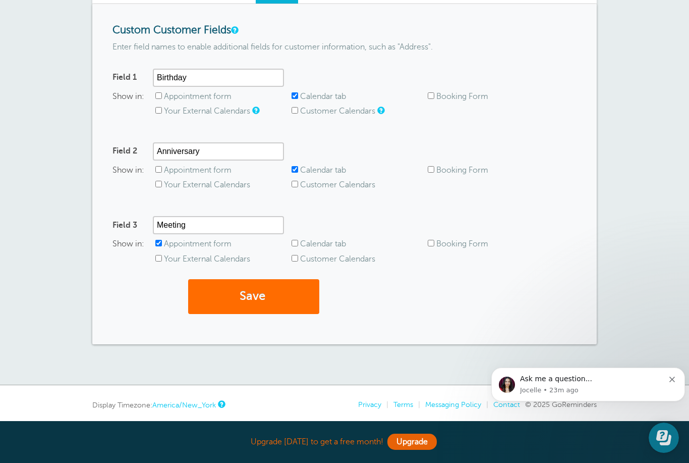
click at [287, 309] on button "Save" at bounding box center [253, 296] width 131 height 35
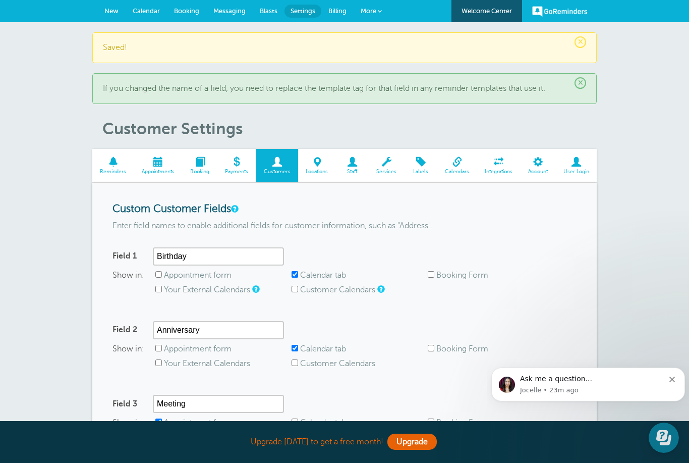
click at [341, 169] on span "Staff" at bounding box center [352, 172] width 23 height 6
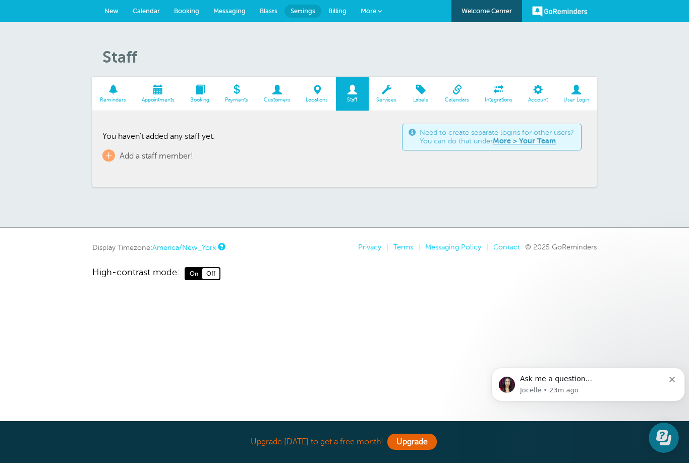
click at [114, 97] on span "Reminders" at bounding box center [113, 100] width 32 height 6
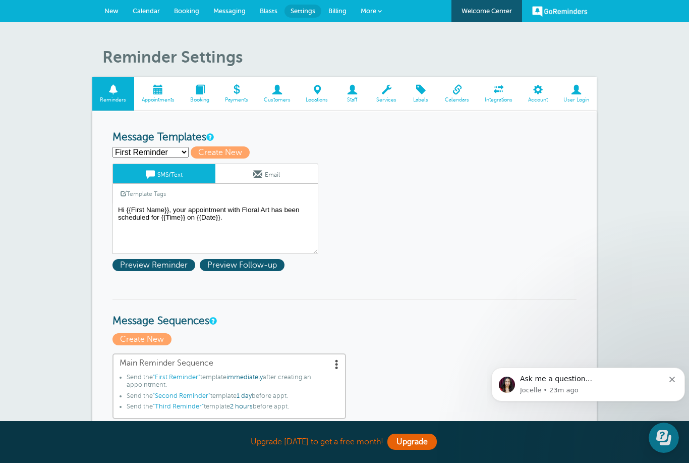
click at [443, 89] on span at bounding box center [457, 90] width 40 height 10
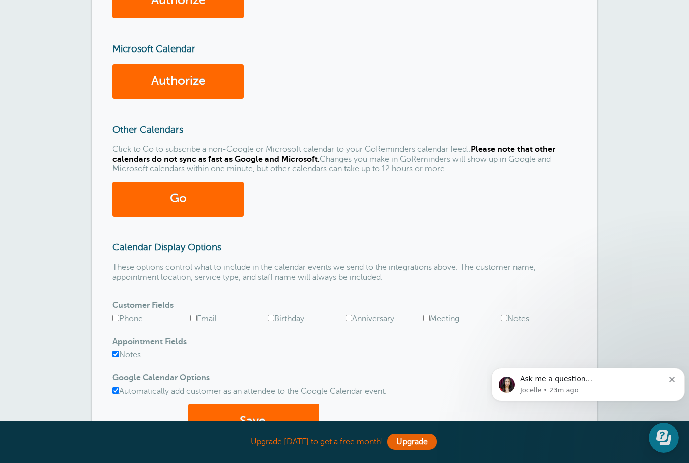
scroll to position [226, 0]
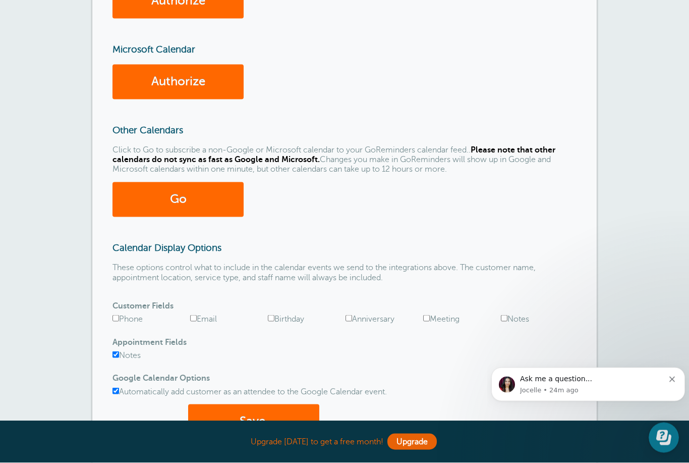
click at [119, 314] on label "Phone" at bounding box center [128, 318] width 30 height 9
click at [119, 315] on input "Phone" at bounding box center [116, 318] width 7 height 7
checkbox input "true"
click at [283, 314] on label "Birthday" at bounding box center [286, 318] width 36 height 9
click at [275, 315] on input "Birthday" at bounding box center [271, 318] width 7 height 7
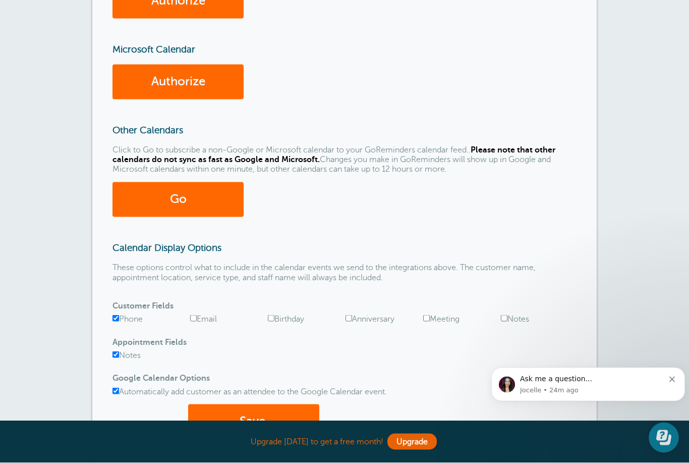
checkbox input "true"
click at [357, 314] on label "Anniversary" at bounding box center [370, 318] width 49 height 9
click at [352, 315] on input "Anniversary" at bounding box center [349, 318] width 7 height 7
checkbox input "true"
click at [430, 315] on input "Meeting" at bounding box center [426, 318] width 7 height 7
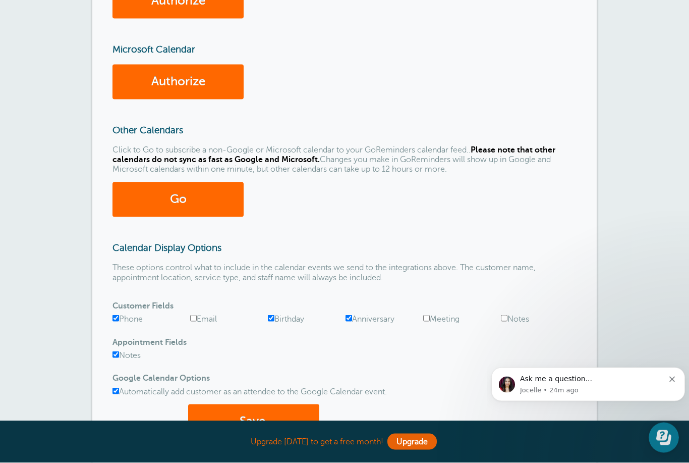
checkbox input "true"
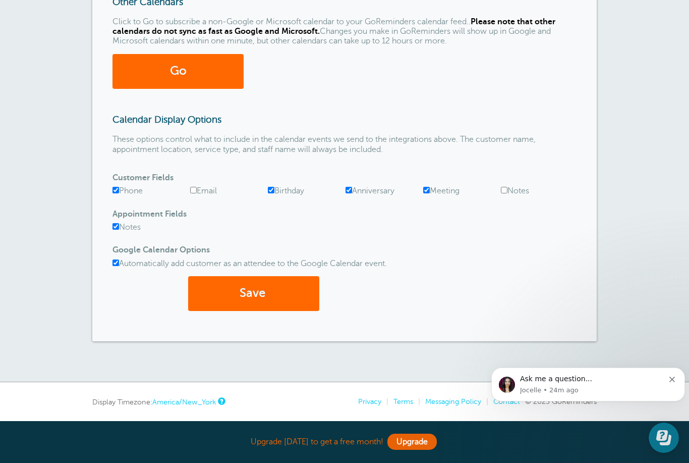
scroll to position [364, 0]
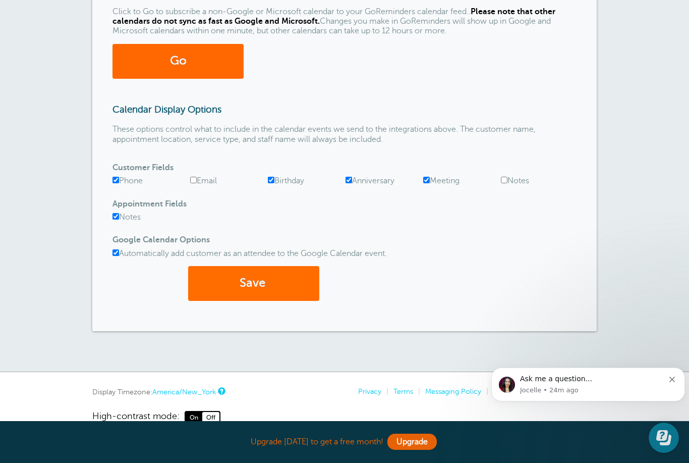
click at [278, 301] on button "Save" at bounding box center [253, 283] width 131 height 35
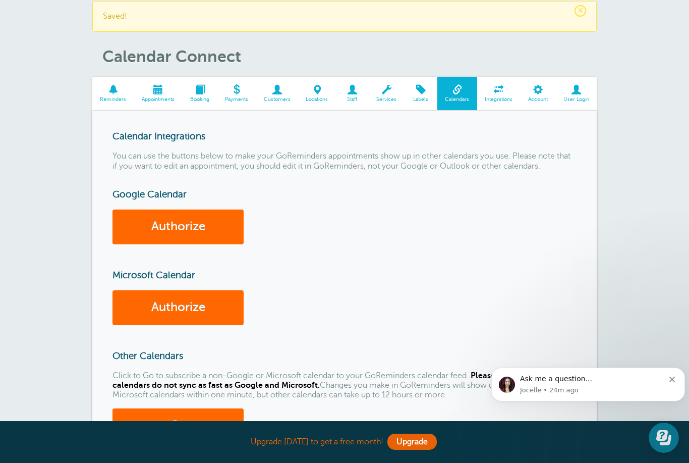
scroll to position [27, 0]
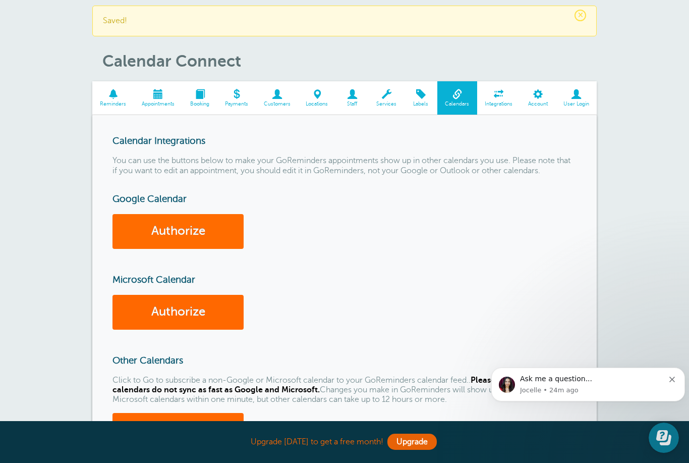
click at [221, 226] on link "Authorize" at bounding box center [178, 231] width 131 height 35
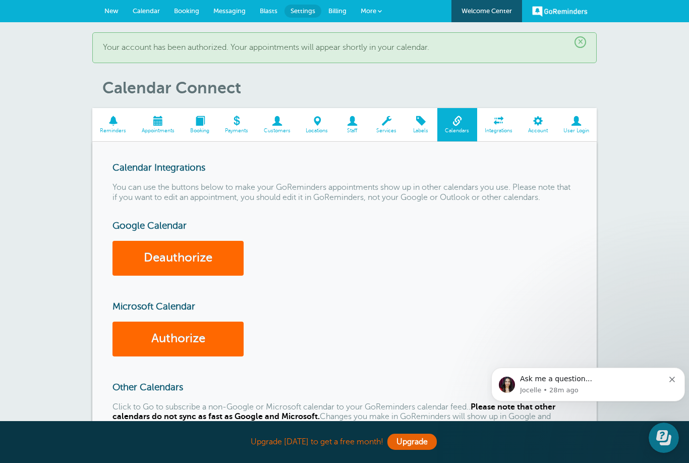
click at [113, 8] on span "New" at bounding box center [111, 11] width 14 height 8
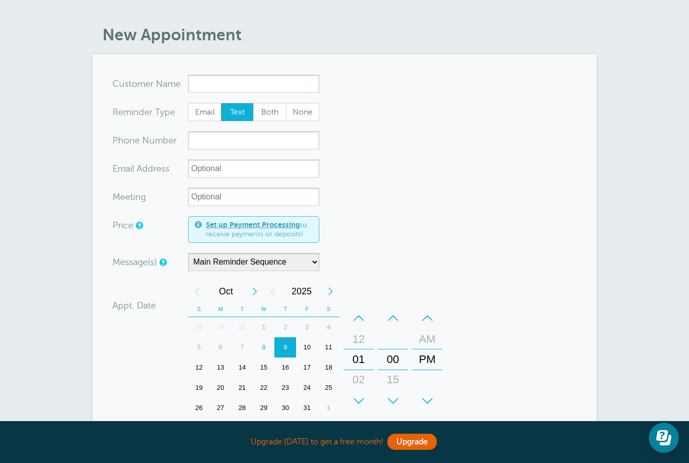
scroll to position [21, 0]
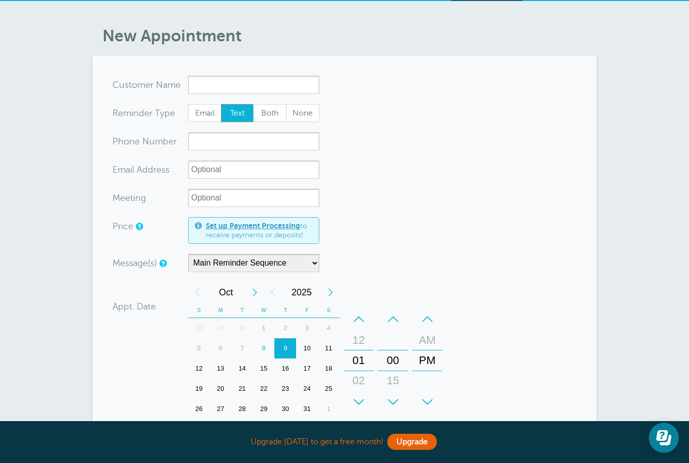
click at [268, 110] on span "Both" at bounding box center [270, 112] width 32 height 17
click at [253, 104] on input "Both" at bounding box center [253, 103] width 1 height 1
radio input "true"
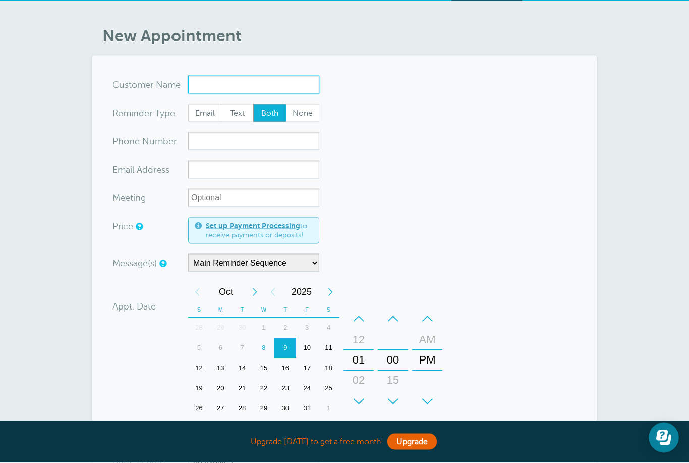
click at [208, 79] on input "x-no-autofill" at bounding box center [253, 85] width 131 height 18
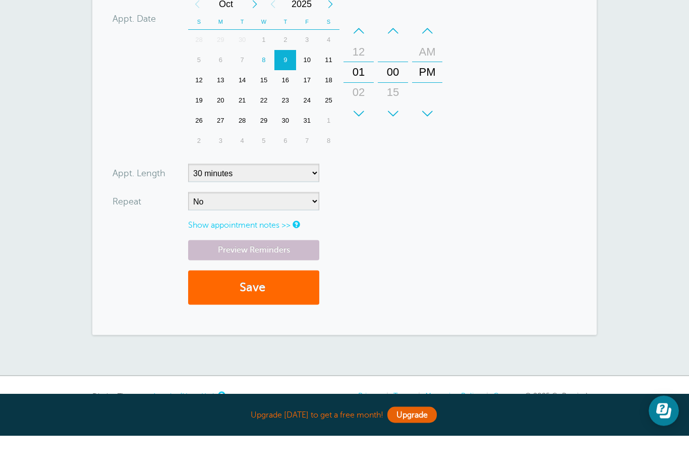
scroll to position [287, 0]
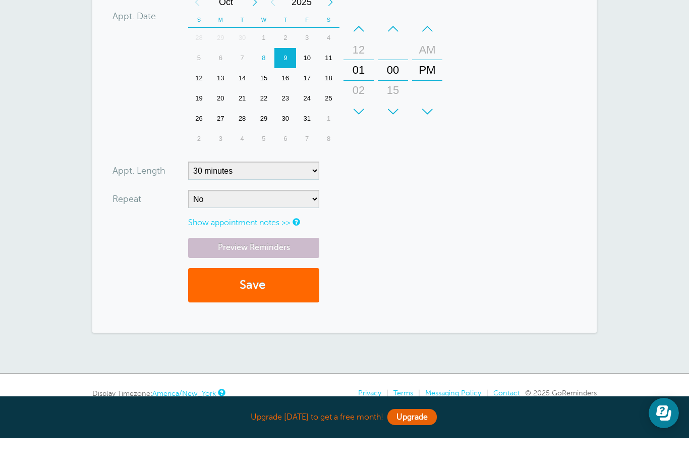
click at [291, 243] on link "Show appointment notes >>" at bounding box center [239, 247] width 102 height 9
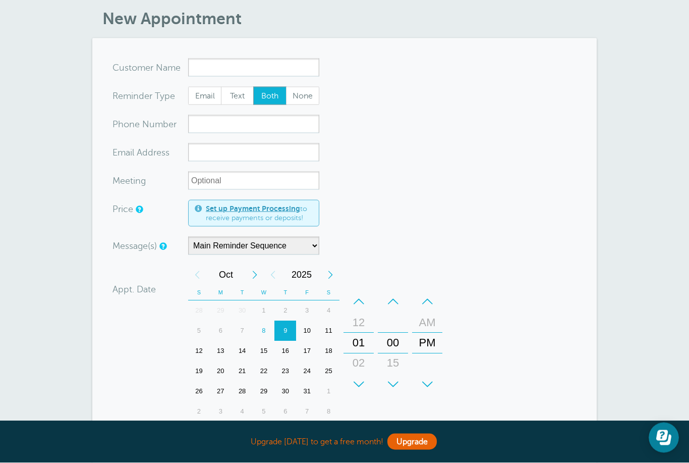
scroll to position [0, 0]
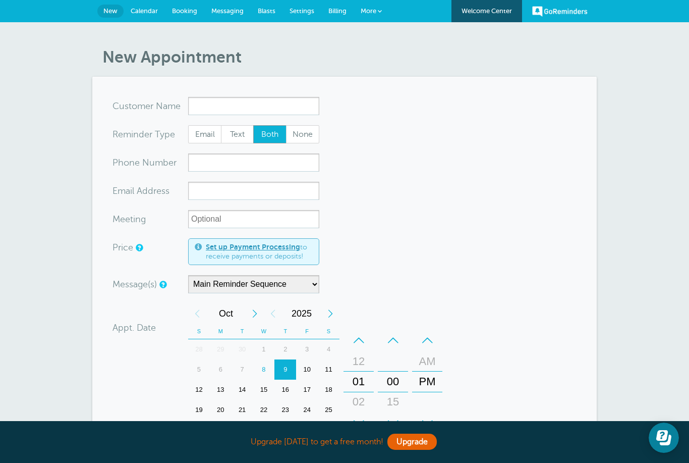
click at [150, 9] on span "Calendar" at bounding box center [144, 11] width 27 height 8
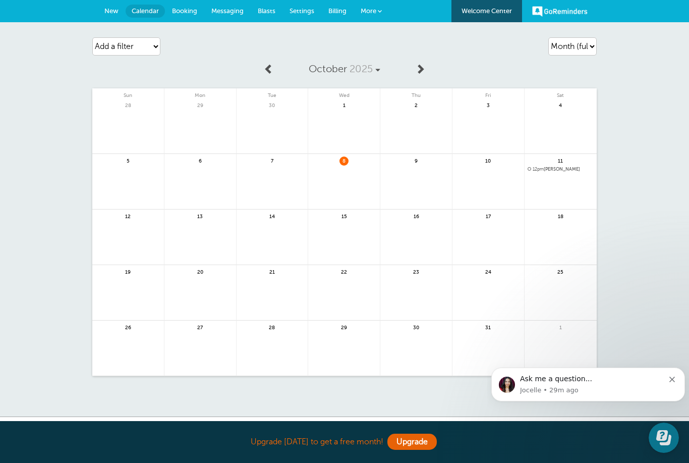
click at [548, 170] on span "12pm Natalia" at bounding box center [561, 170] width 66 height 6
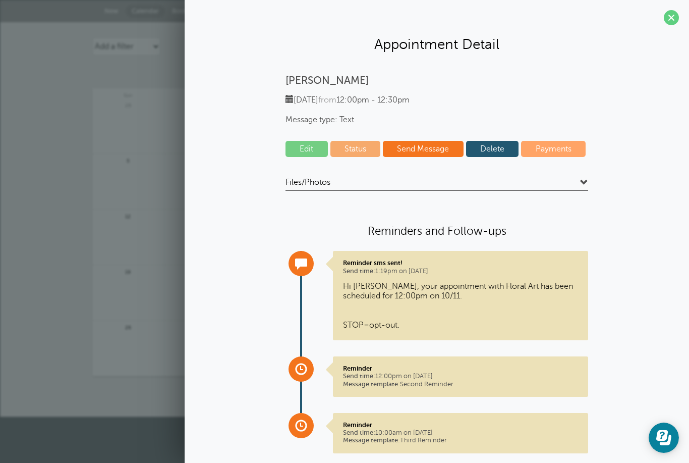
click at [492, 150] on link "Delete" at bounding box center [492, 149] width 53 height 16
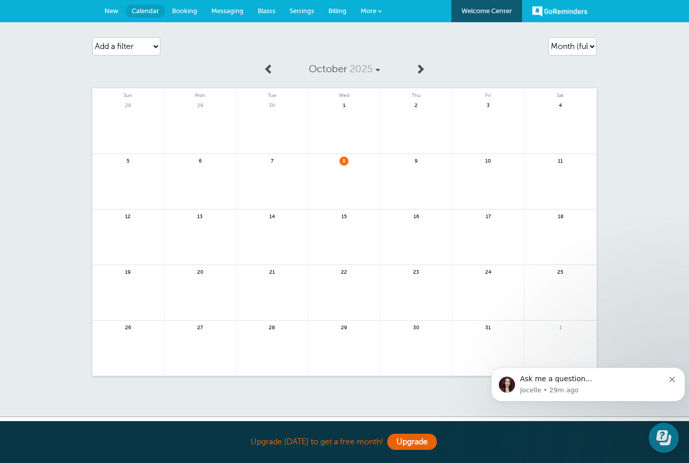
click at [191, 9] on span "Booking" at bounding box center [184, 11] width 25 height 8
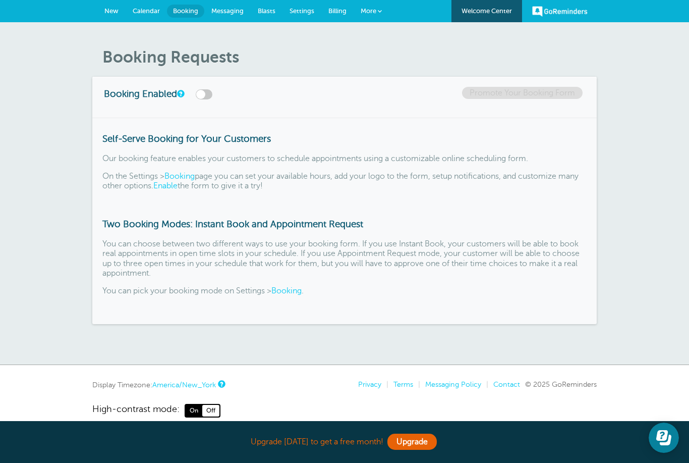
click at [237, 9] on span "Messaging" at bounding box center [227, 11] width 32 height 8
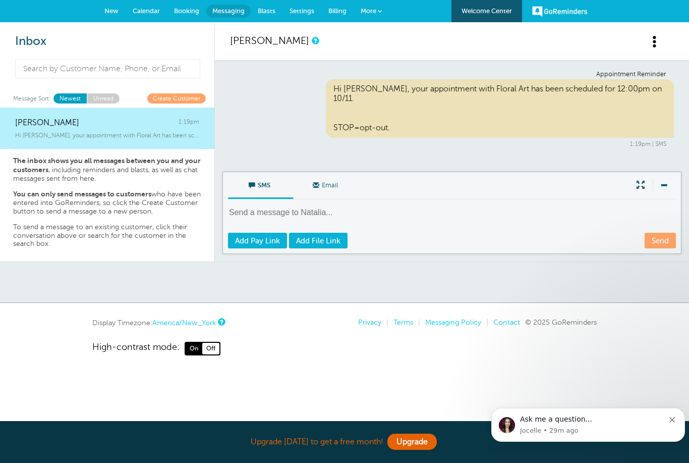
click at [271, 9] on span "Blasts" at bounding box center [267, 11] width 18 height 8
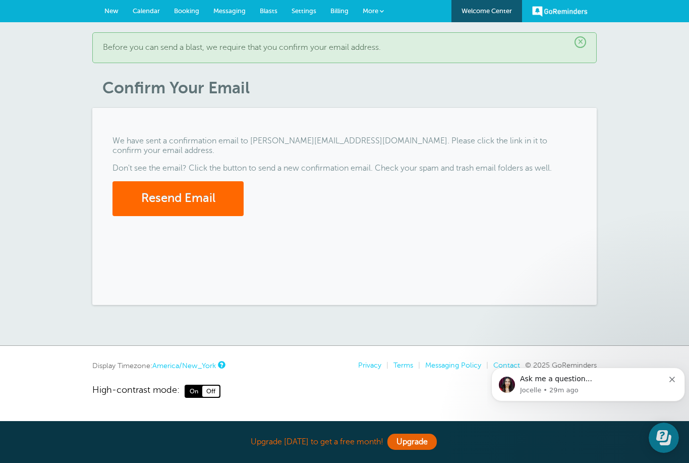
click at [273, 11] on span "Blasts" at bounding box center [269, 11] width 18 height 8
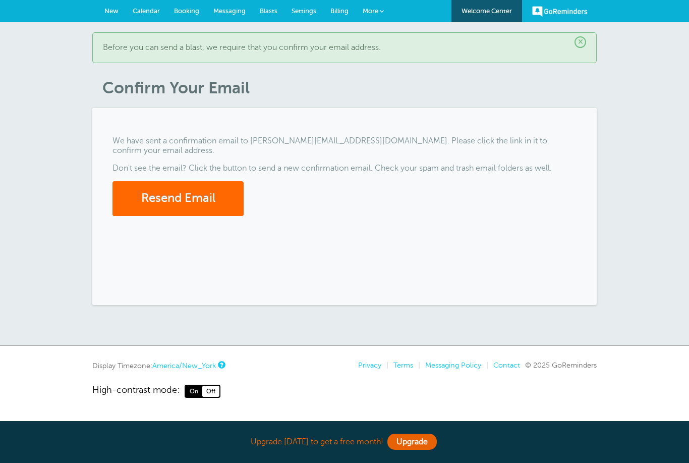
click at [379, 13] on link "More" at bounding box center [373, 11] width 35 height 23
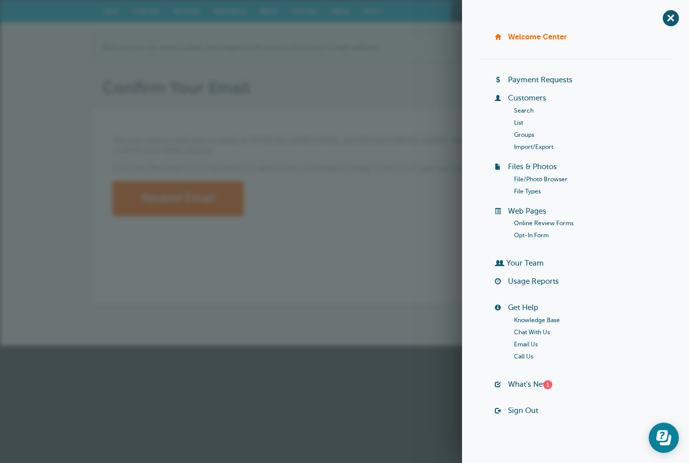
click at [662, 22] on div "+ [GEOGRAPHIC_DATA] Billing Payment Requests Customers Search List Groups Impor…" at bounding box center [575, 231] width 227 height 463
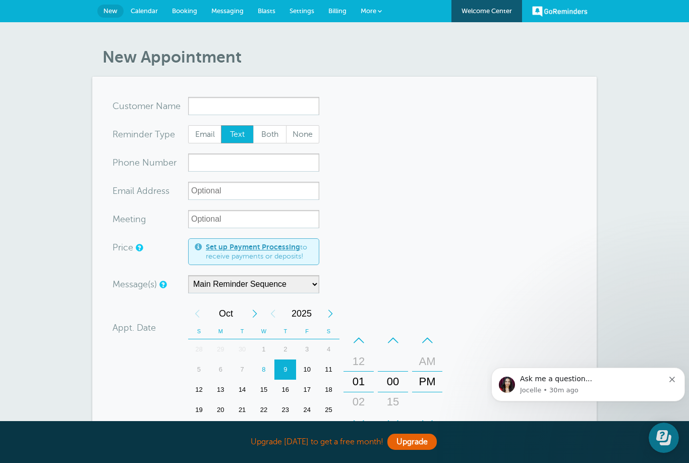
click at [665, 210] on div "New Appointment You are creating a new customer. To use an existing customer se…" at bounding box center [344, 353] width 689 height 663
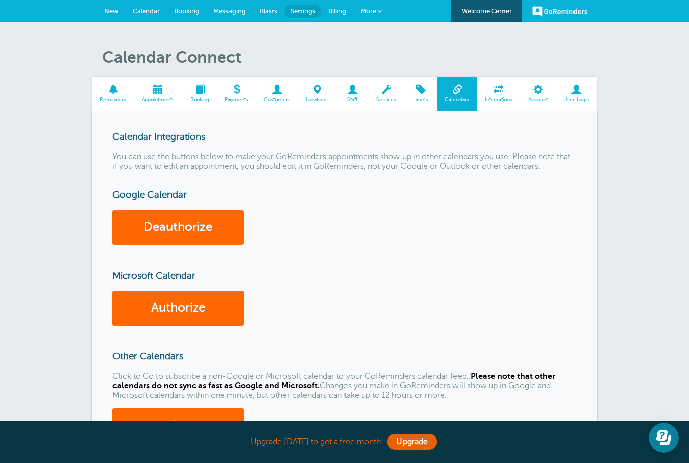
click at [277, 85] on span at bounding box center [277, 90] width 42 height 10
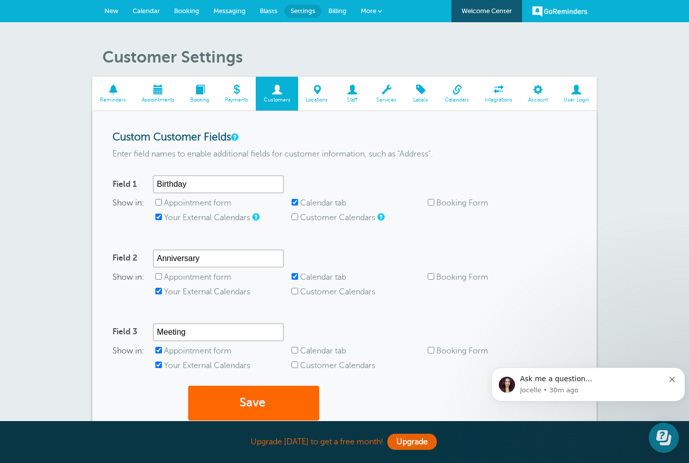
click at [580, 94] on span at bounding box center [576, 90] width 41 height 10
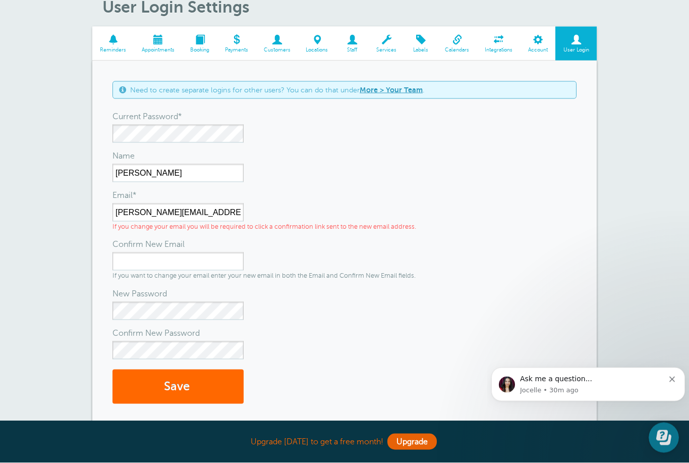
scroll to position [37, 0]
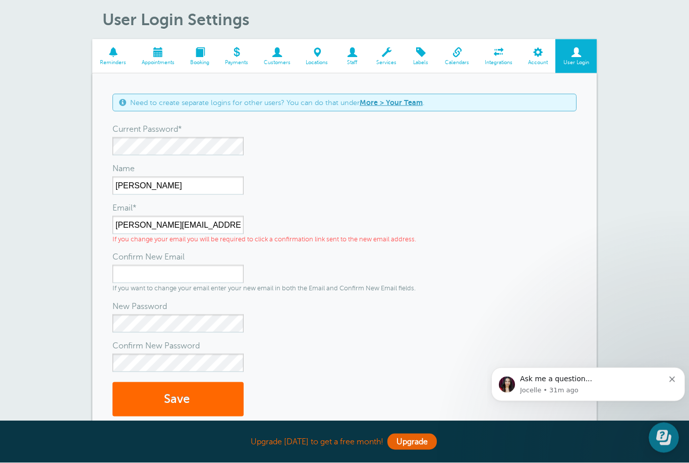
click at [535, 57] on span at bounding box center [537, 52] width 35 height 10
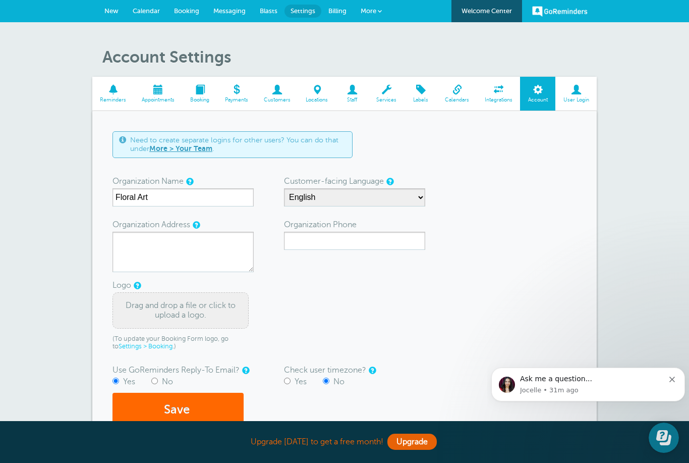
click at [541, 382] on div "Ask me a question..." at bounding box center [594, 379] width 149 height 10
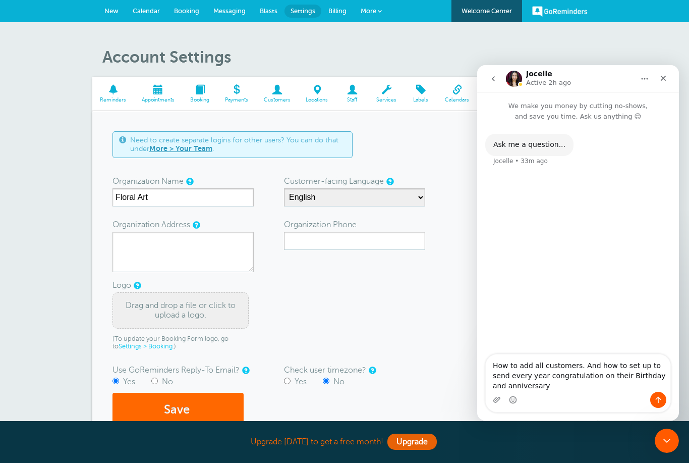
type textarea "How to add all customers. And how to set up to send every year congratulation o…"
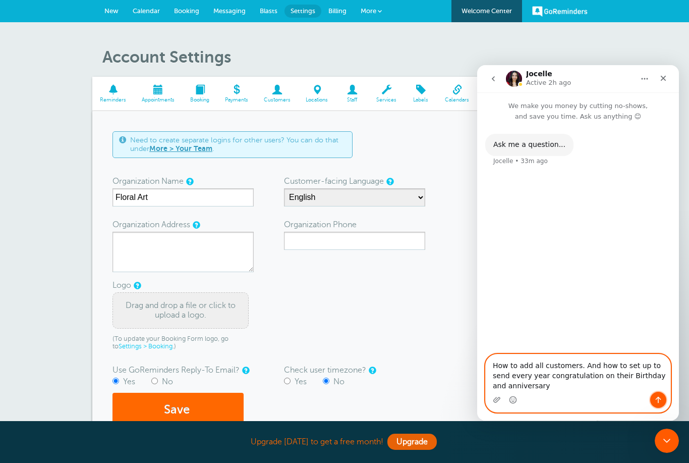
click at [662, 395] on button "Send a message…" at bounding box center [658, 400] width 16 height 16
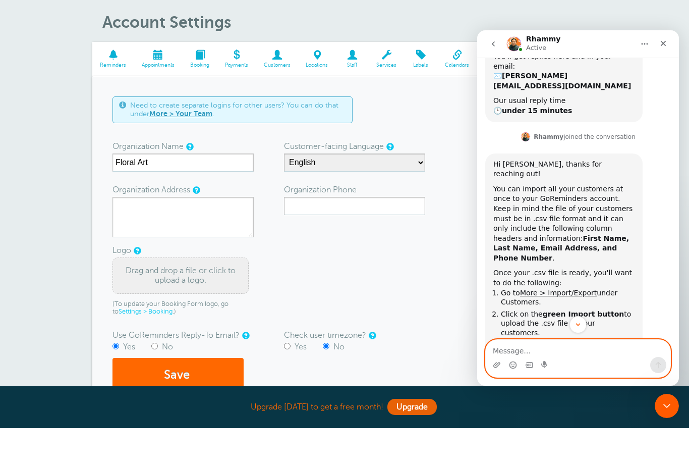
scroll to position [145, 0]
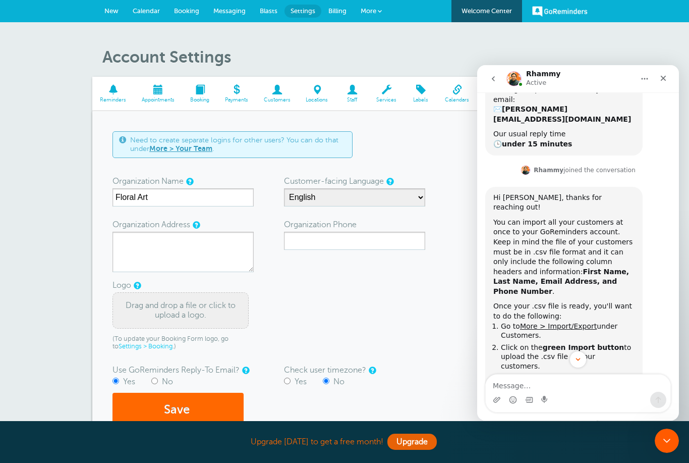
click at [380, 8] on link "More" at bounding box center [371, 11] width 35 height 23
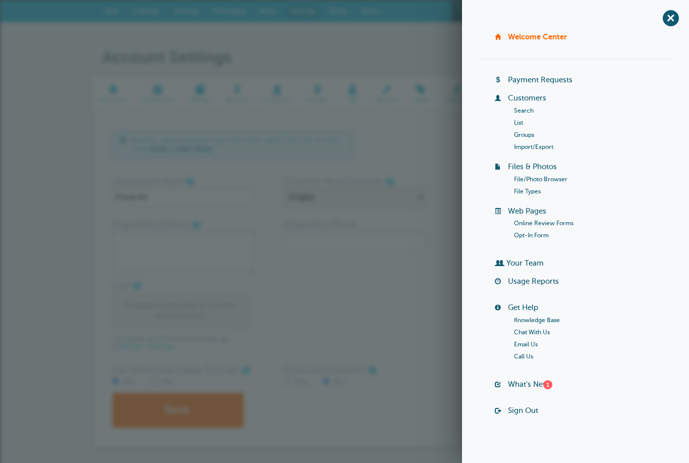
click at [553, 146] on link "Import/Export" at bounding box center [533, 146] width 39 height 7
